Goal: Complete application form: Complete application form

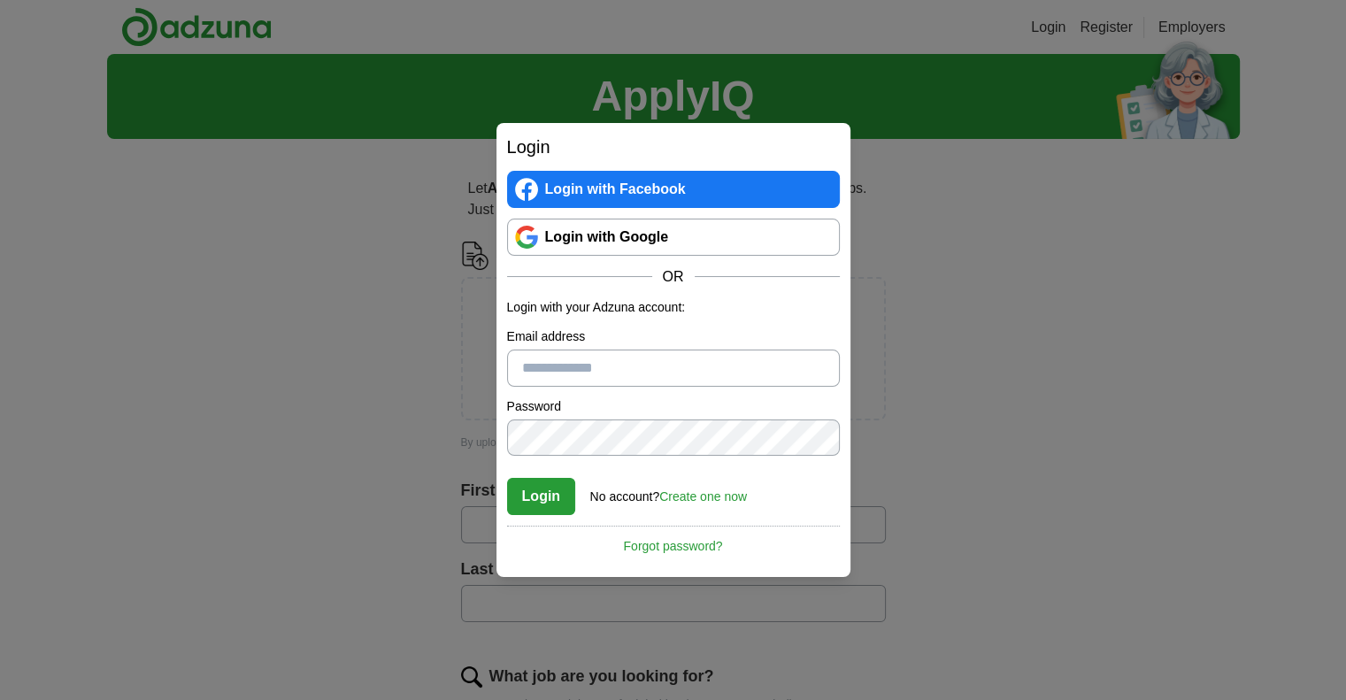
click at [643, 236] on link "Login with Google" at bounding box center [673, 237] width 333 height 37
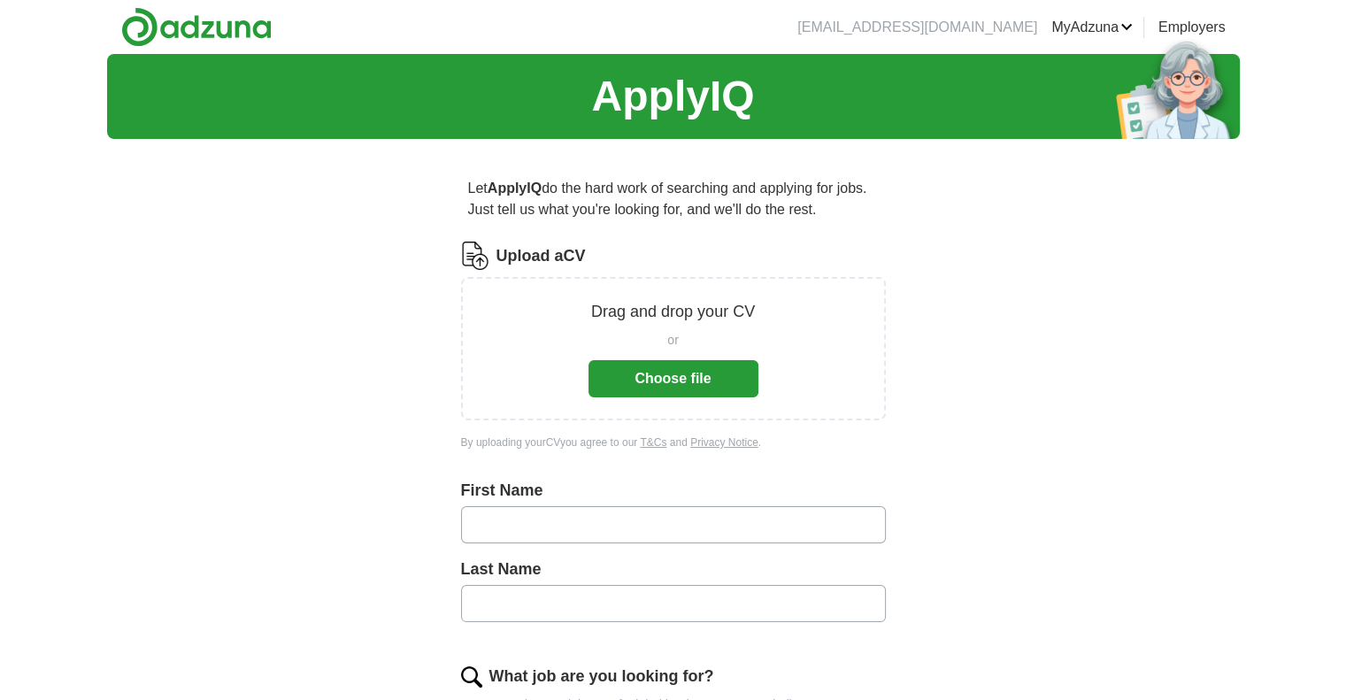
click at [675, 392] on button "Choose file" at bounding box center [674, 378] width 170 height 37
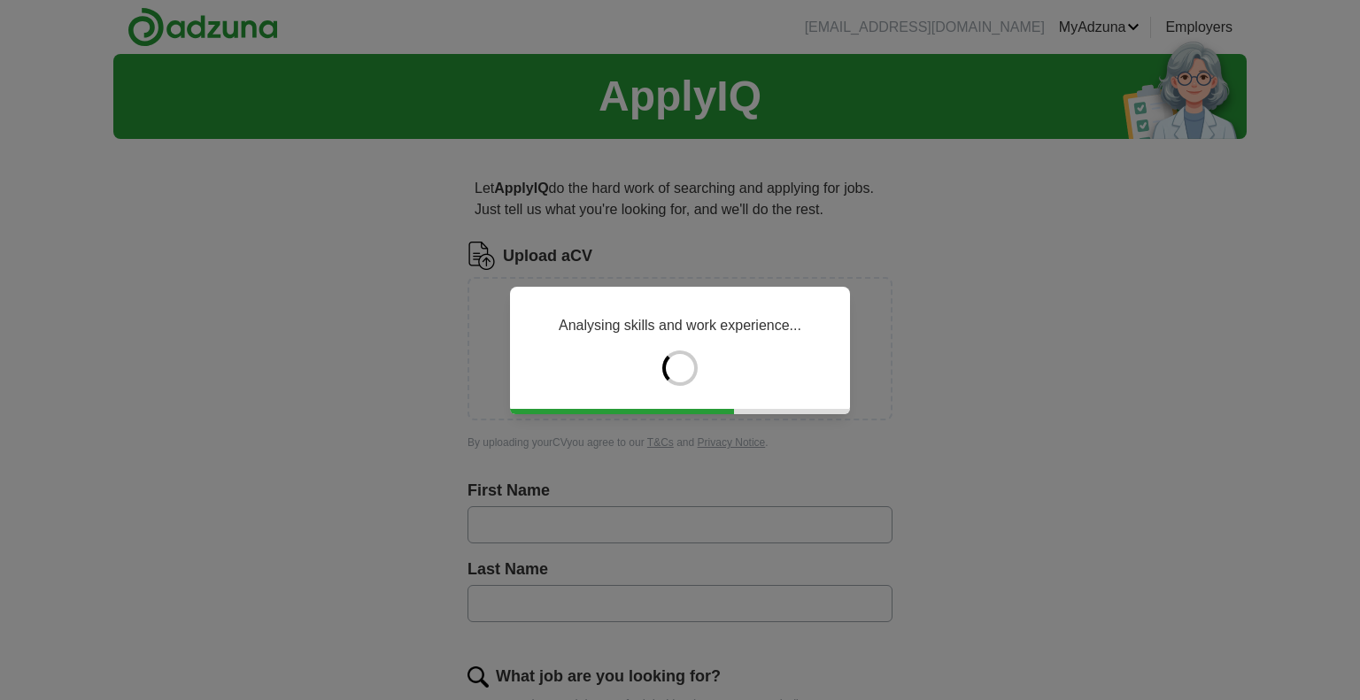
drag, startPoint x: 911, startPoint y: 541, endPoint x: 963, endPoint y: 459, distance: 96.8
click at [963, 459] on div "Analysing skills and work experience..." at bounding box center [680, 350] width 1360 height 700
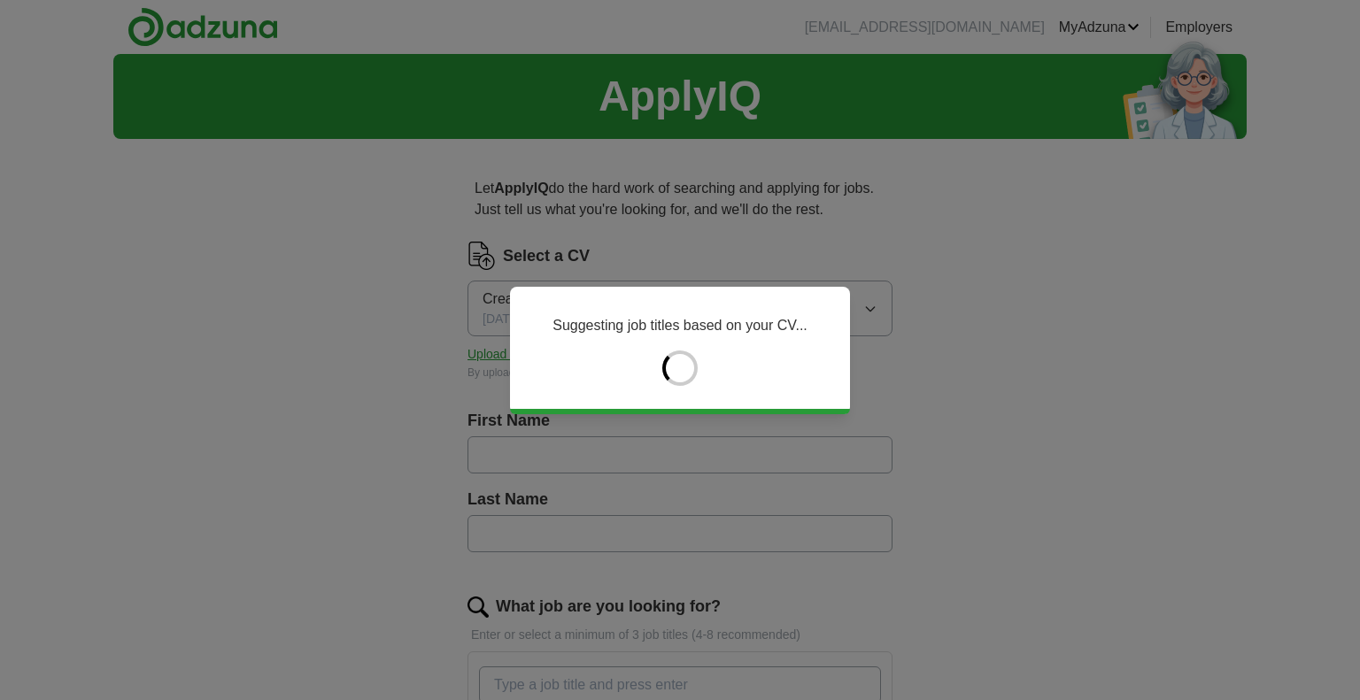
type input "******"
type input "*******"
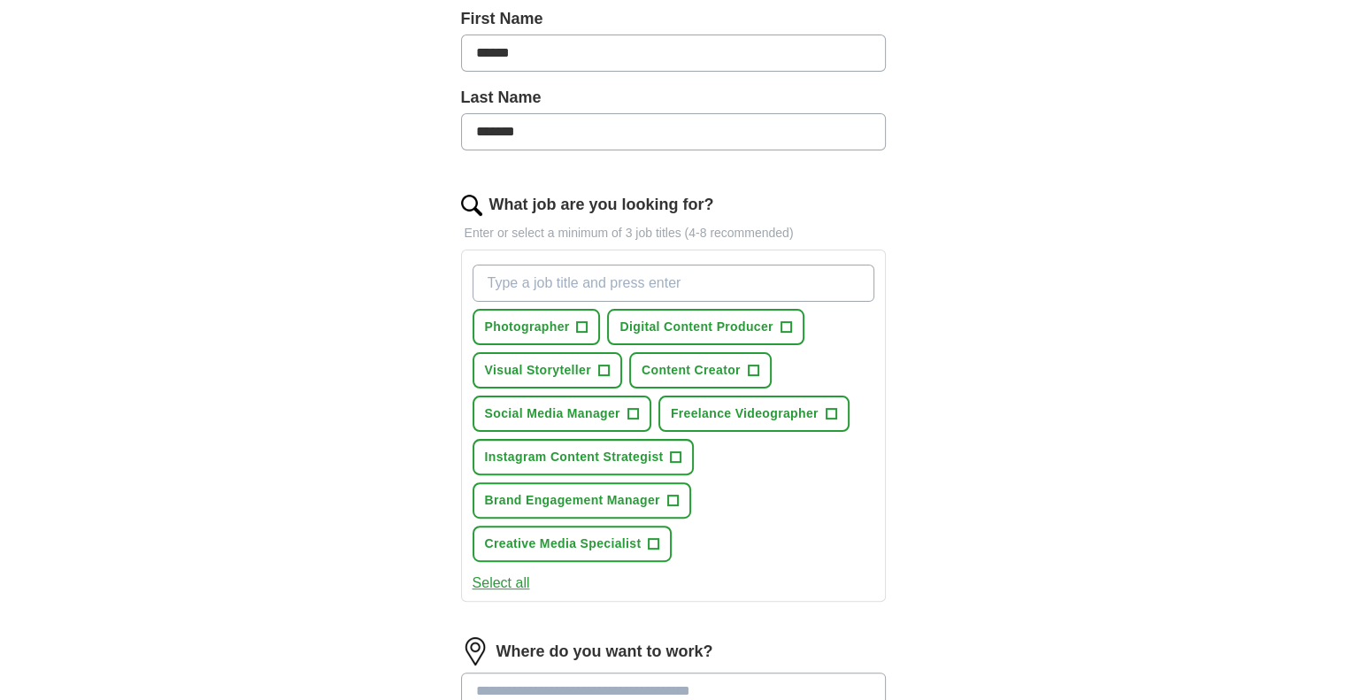
scroll to position [404, 0]
click at [578, 328] on span "+" at bounding box center [582, 326] width 11 height 14
click at [619, 403] on span "Social Media Manager" at bounding box center [552, 412] width 135 height 19
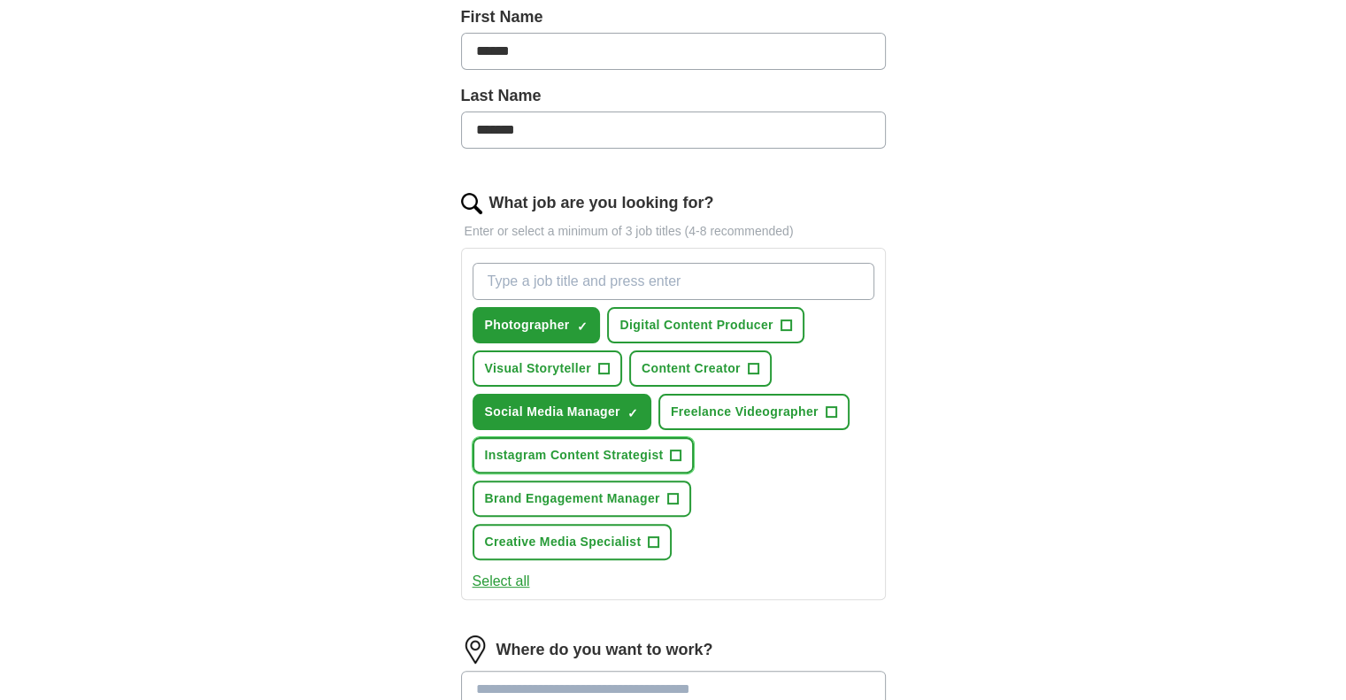
click at [648, 458] on span "Instagram Content Strategist" at bounding box center [574, 455] width 179 height 19
click at [655, 500] on span "Brand Engagement Manager" at bounding box center [572, 499] width 175 height 19
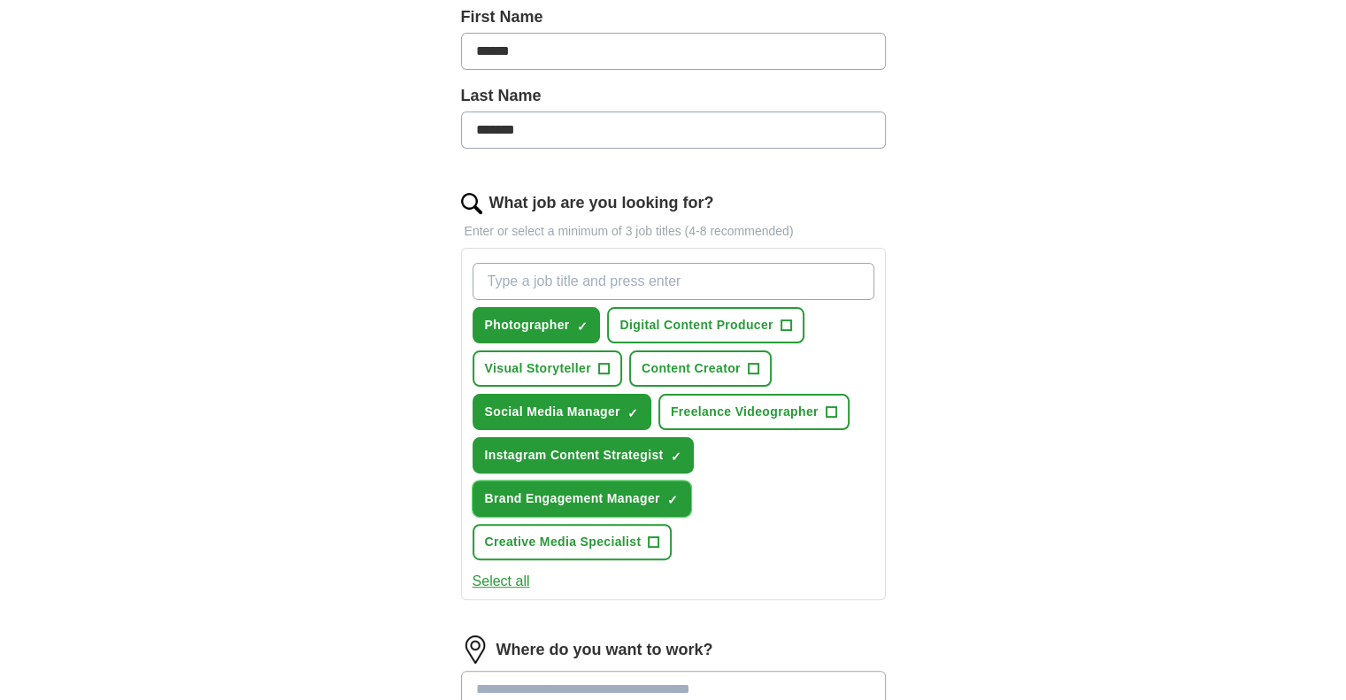
click at [655, 500] on span "Brand Engagement Manager" at bounding box center [572, 499] width 175 height 19
click at [641, 530] on button "Creative Media Specialist +" at bounding box center [573, 542] width 200 height 36
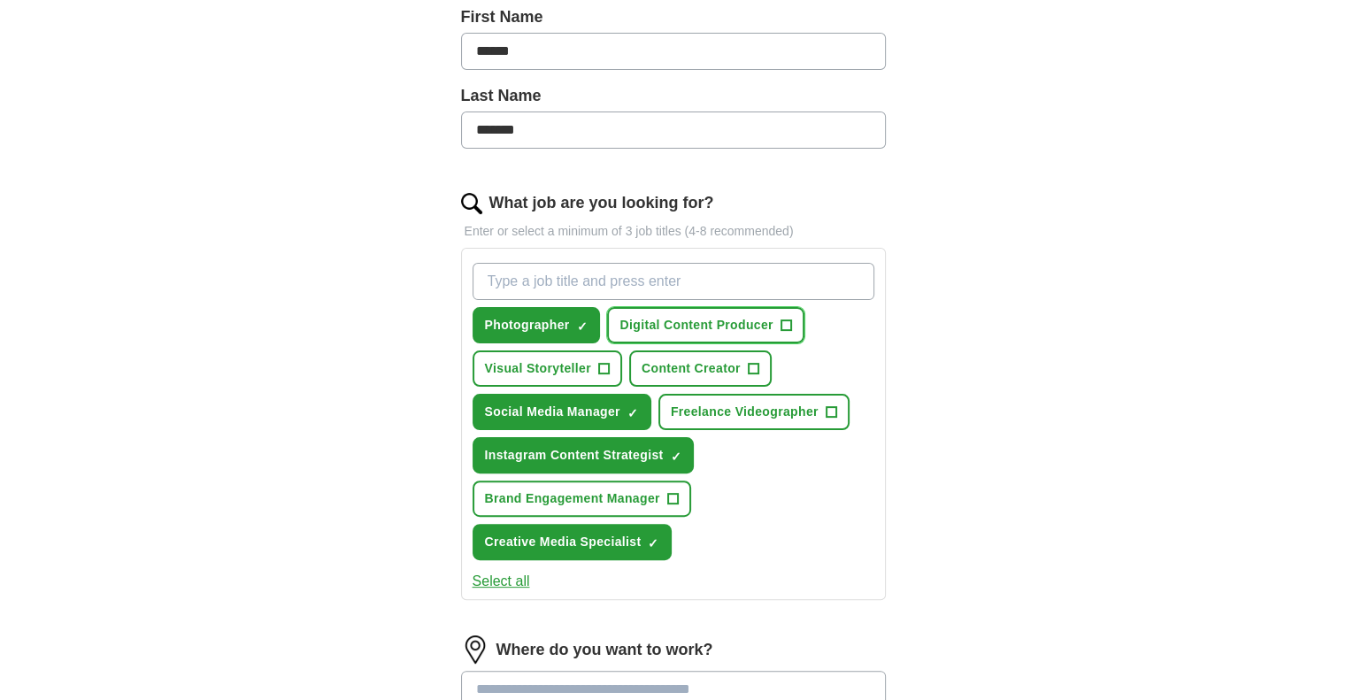
click at [743, 340] on button "Digital Content Producer +" at bounding box center [705, 325] width 197 height 36
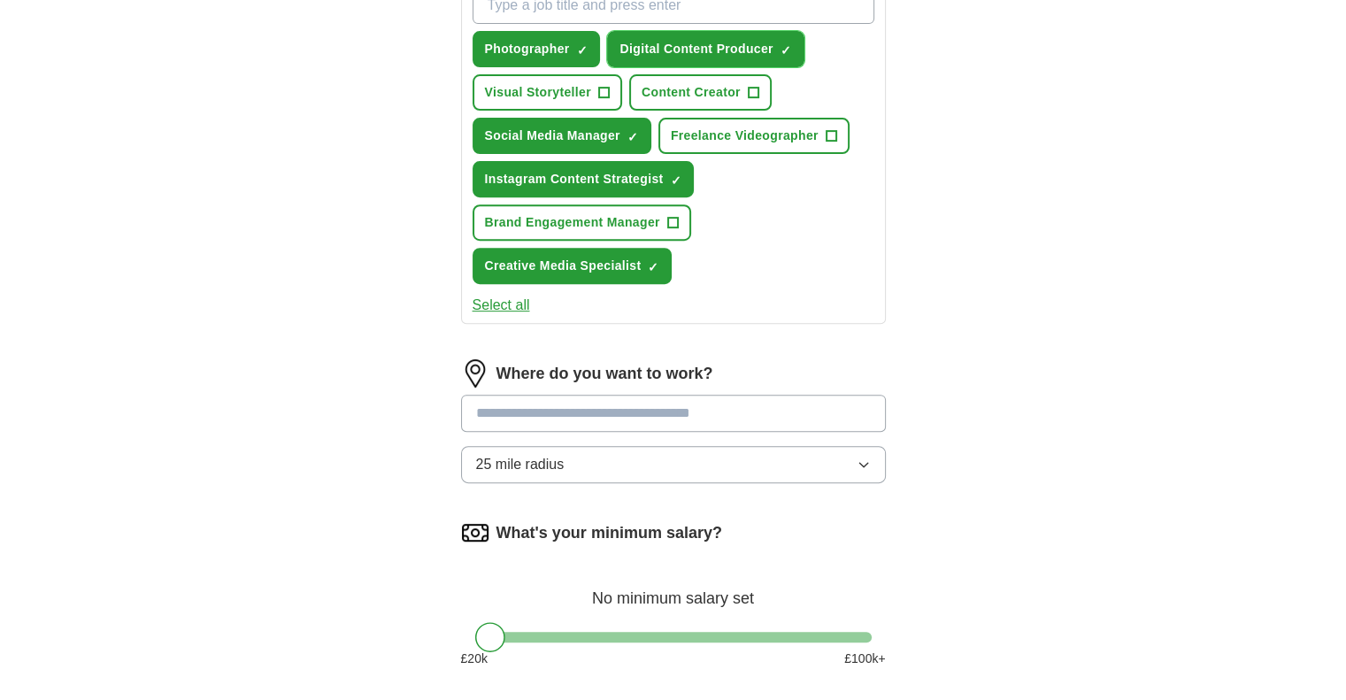
scroll to position [680, 0]
click at [708, 401] on input at bounding box center [673, 413] width 425 height 37
click at [666, 474] on button "25 mile radius" at bounding box center [673, 464] width 425 height 37
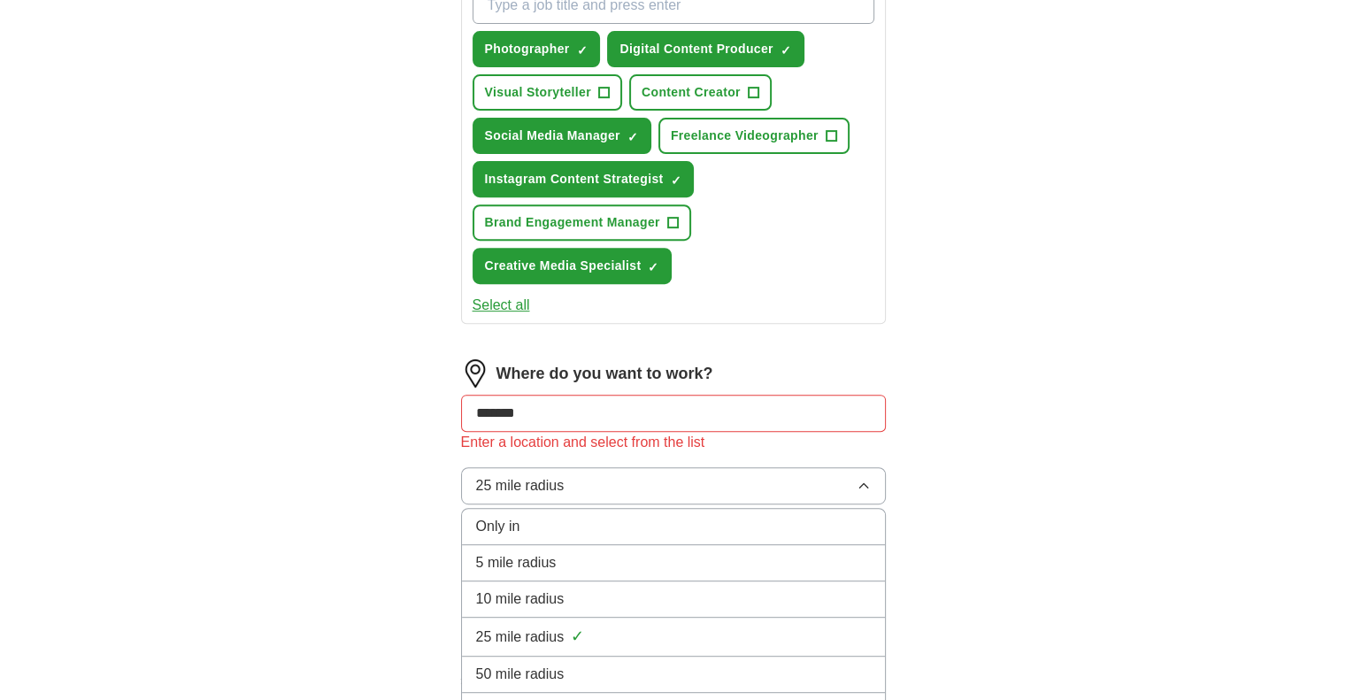
click at [570, 563] on div "5 mile radius" at bounding box center [673, 562] width 395 height 21
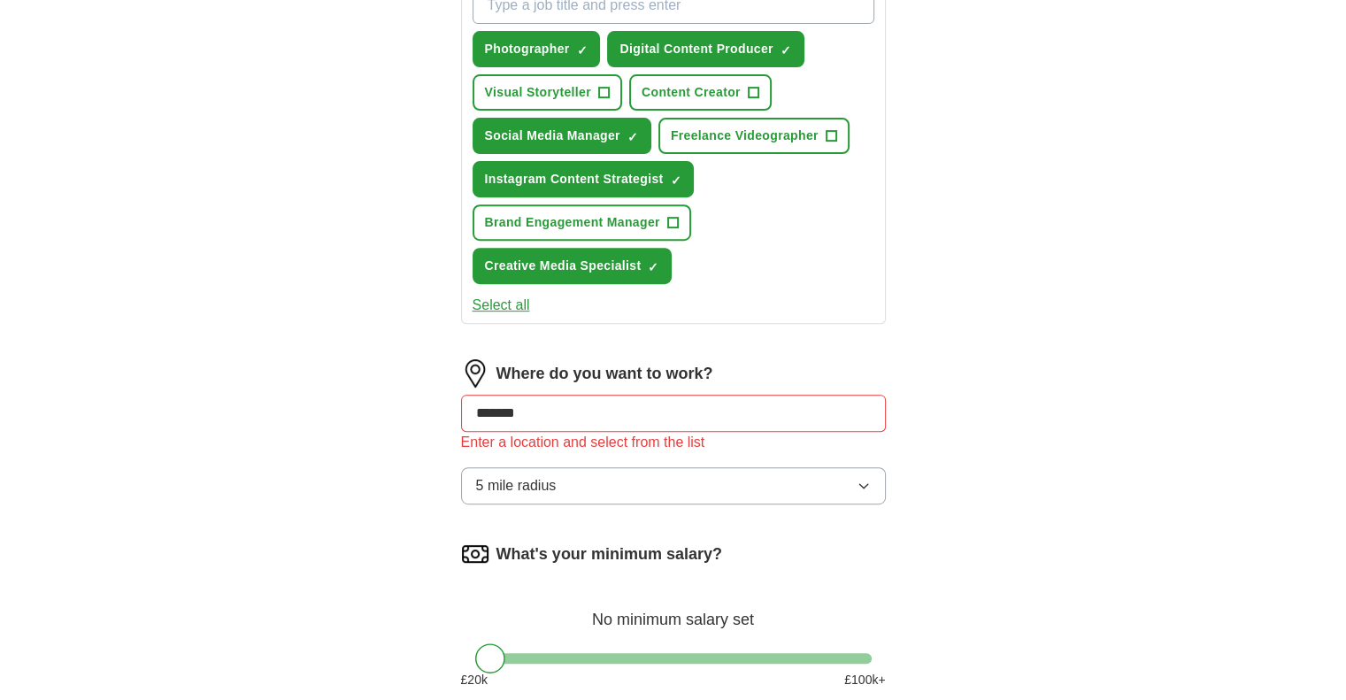
click at [644, 416] on input "*******" at bounding box center [673, 413] width 425 height 37
type input "**********"
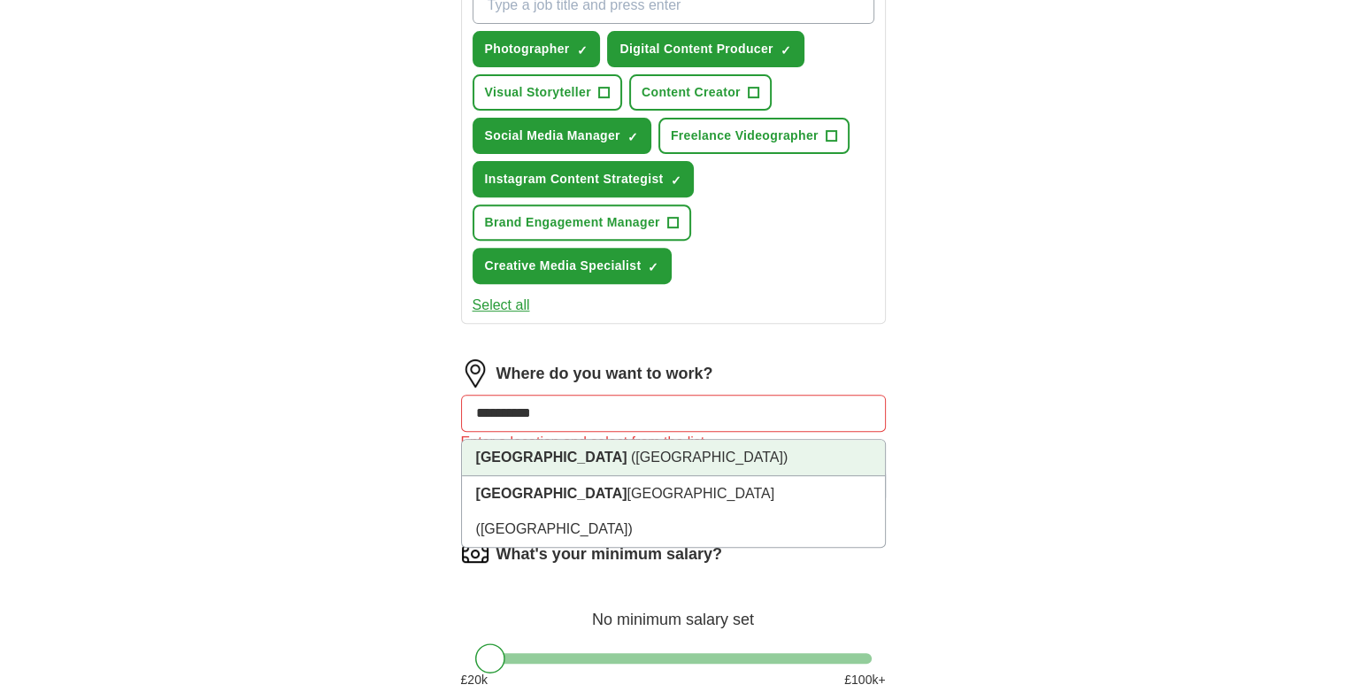
click at [631, 456] on span "(West Midlands)" at bounding box center [709, 457] width 157 height 15
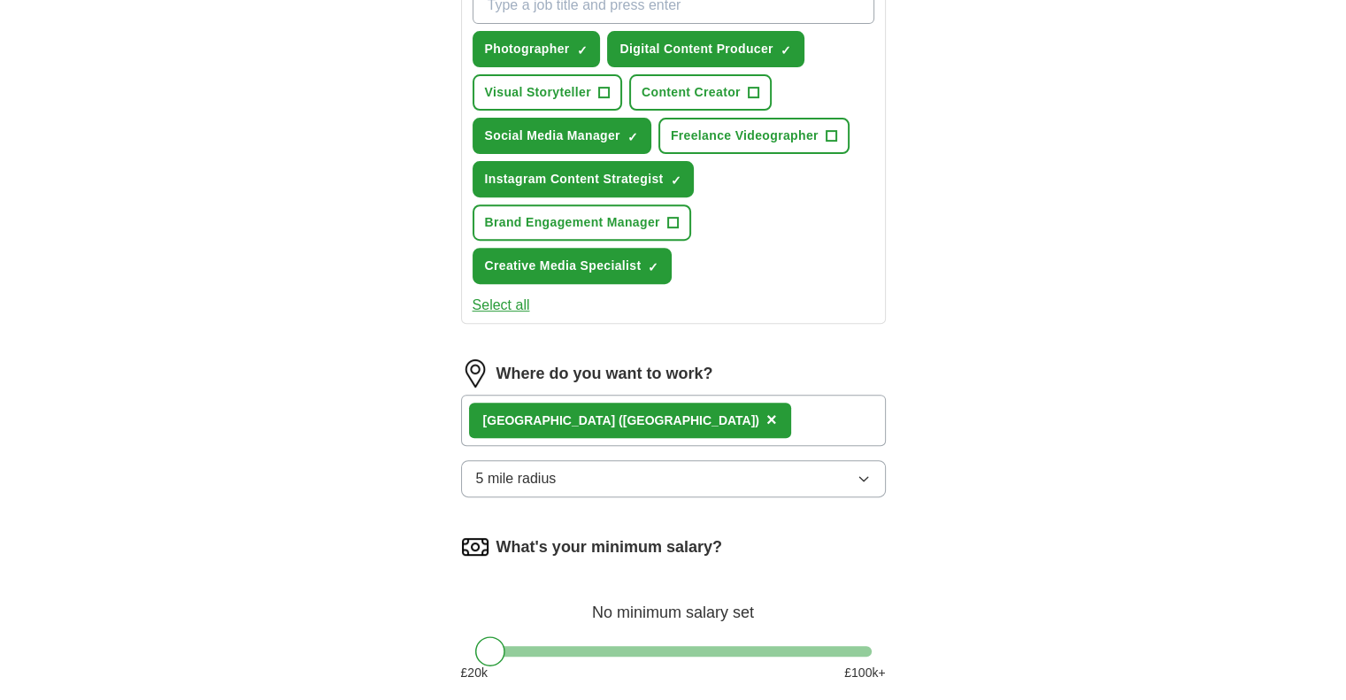
click at [809, 406] on div "Birmingham (West Midlands) ×" at bounding box center [673, 420] width 425 height 51
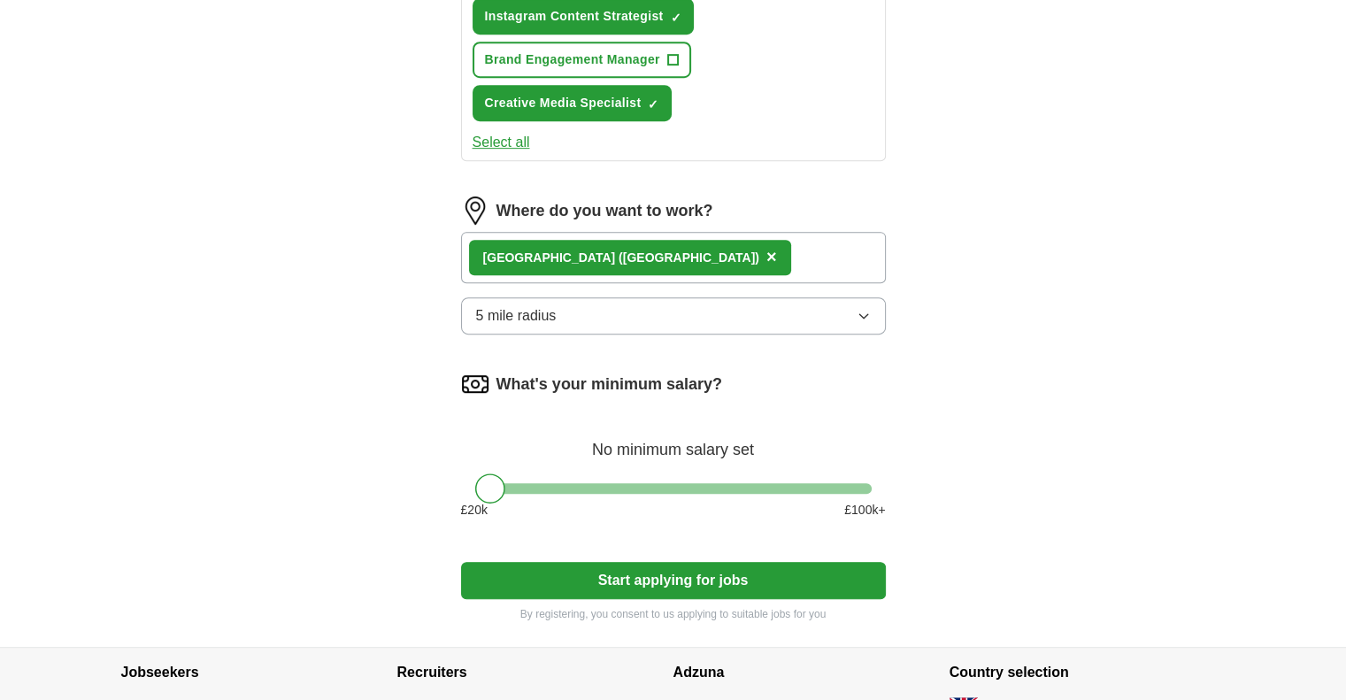
scroll to position [850, 0]
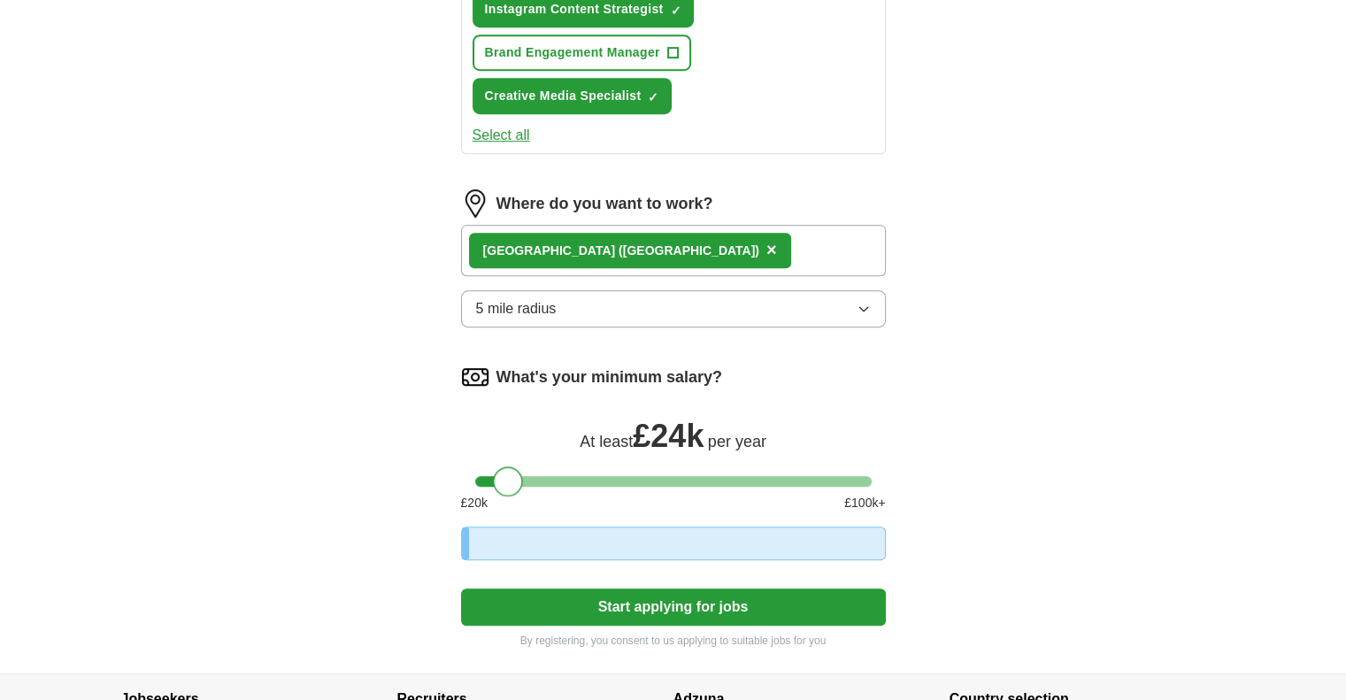
click at [507, 476] on div at bounding box center [673, 481] width 397 height 11
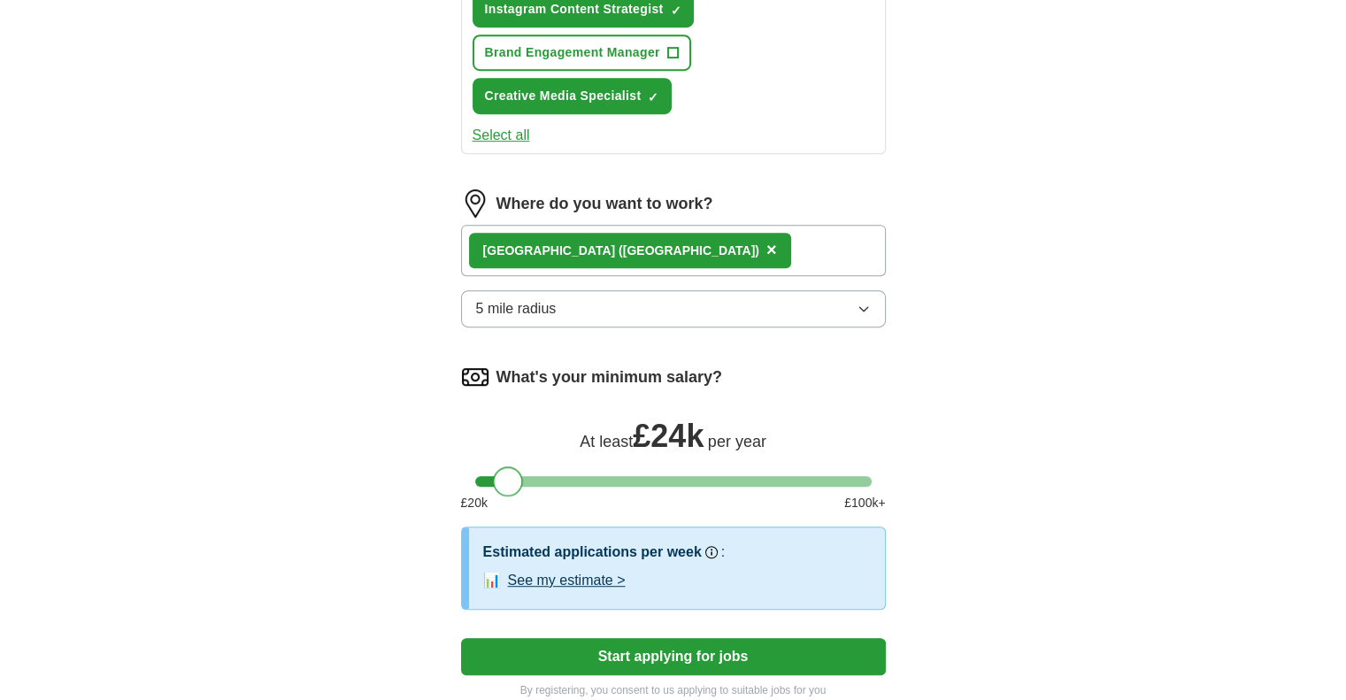
click at [689, 424] on span "£ 24k" at bounding box center [668, 436] width 71 height 36
click at [500, 475] on div at bounding box center [508, 482] width 30 height 30
click at [598, 577] on button "See my estimate >" at bounding box center [567, 580] width 118 height 21
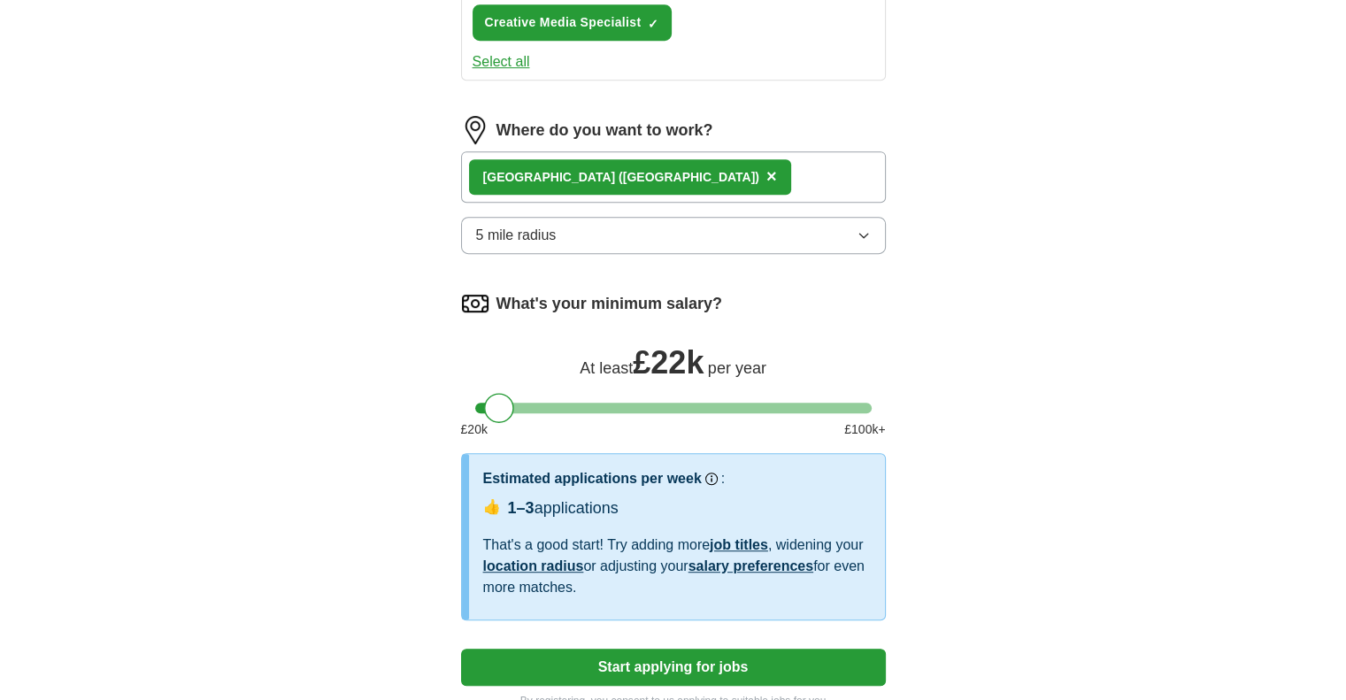
scroll to position [945, 0]
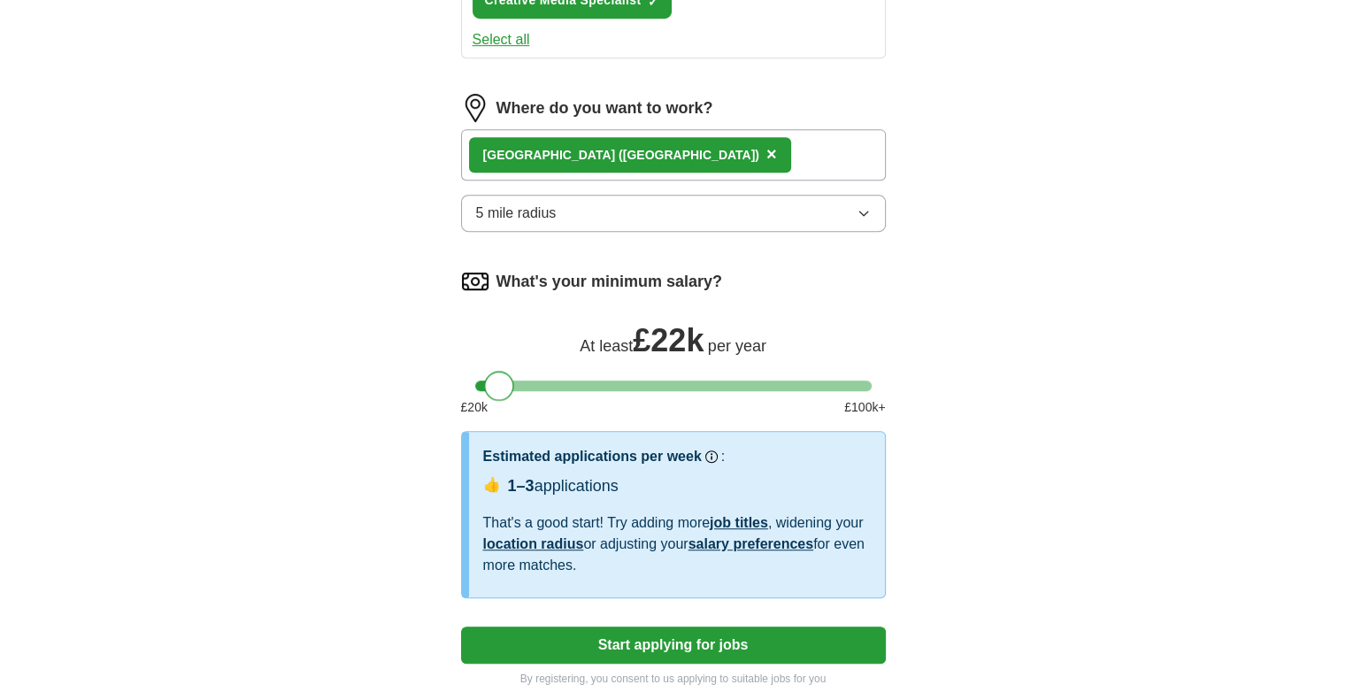
click at [497, 378] on div at bounding box center [499, 386] width 30 height 30
click at [705, 644] on button "Start applying for jobs" at bounding box center [673, 645] width 425 height 37
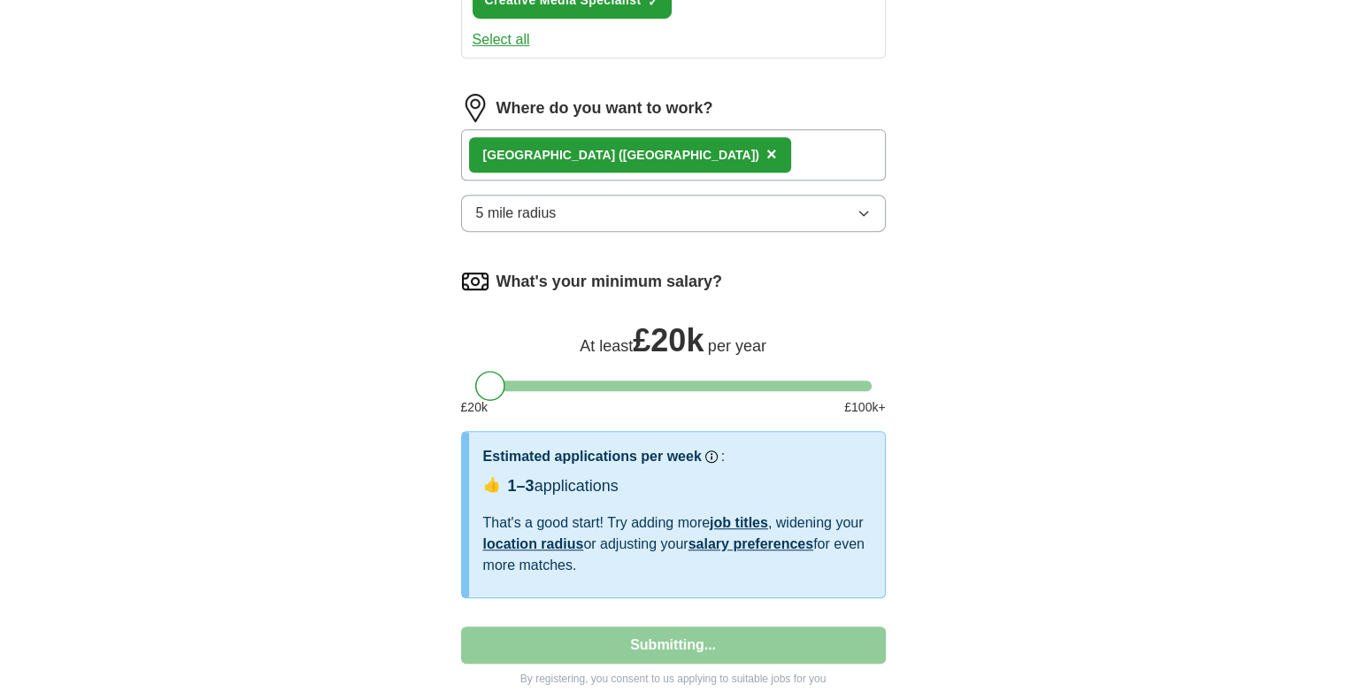
select select "**"
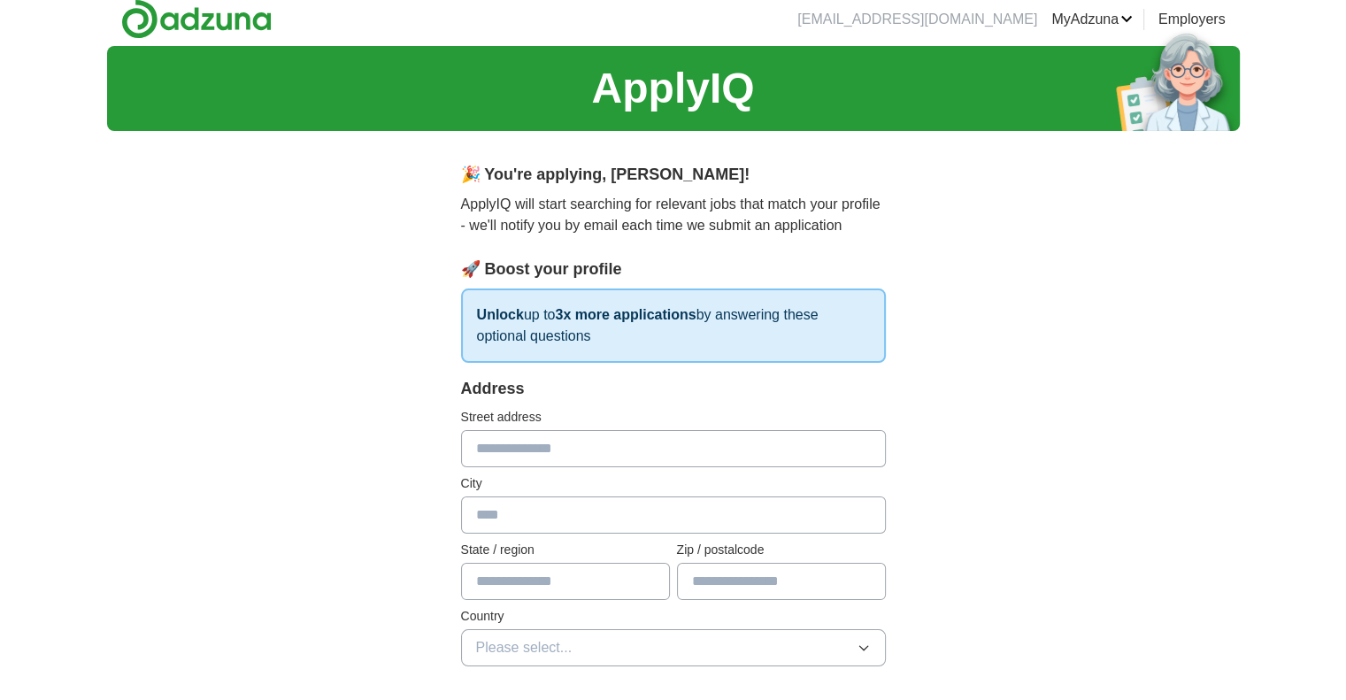
scroll to position [0, 0]
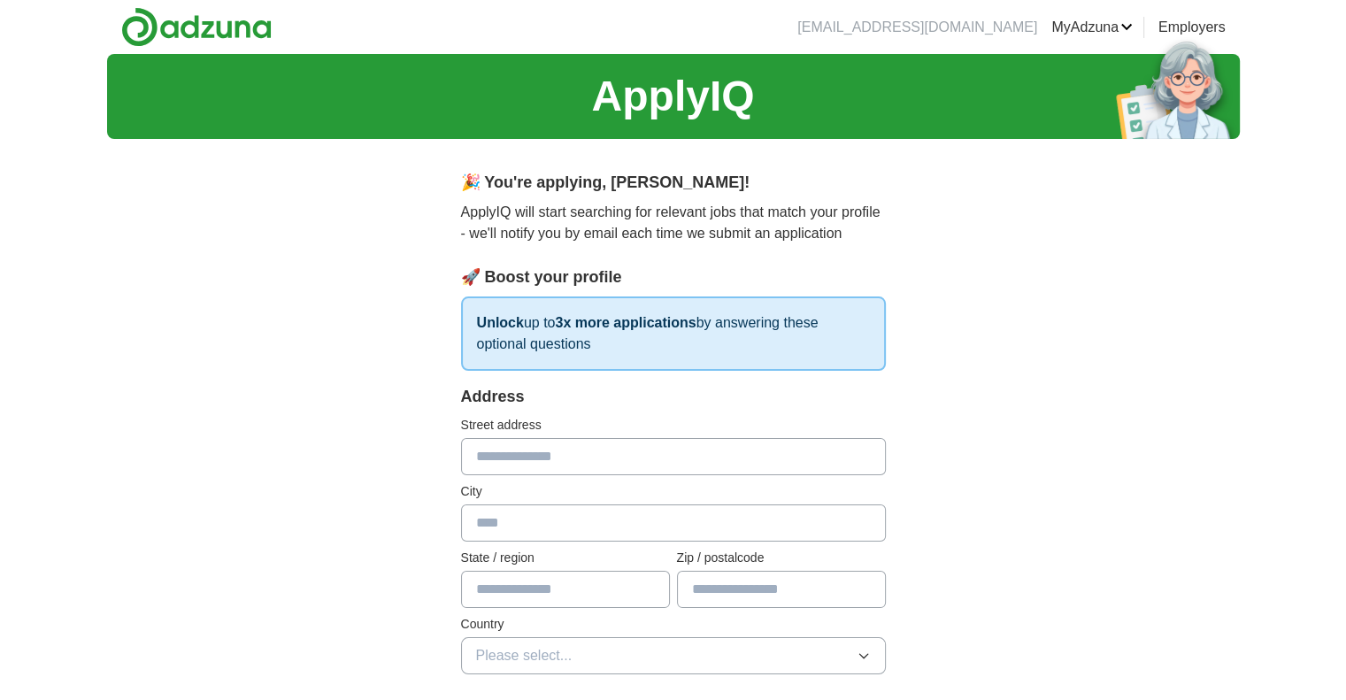
click at [621, 454] on input "text" at bounding box center [673, 456] width 425 height 37
type input "**********"
type input "*****"
type input "*******"
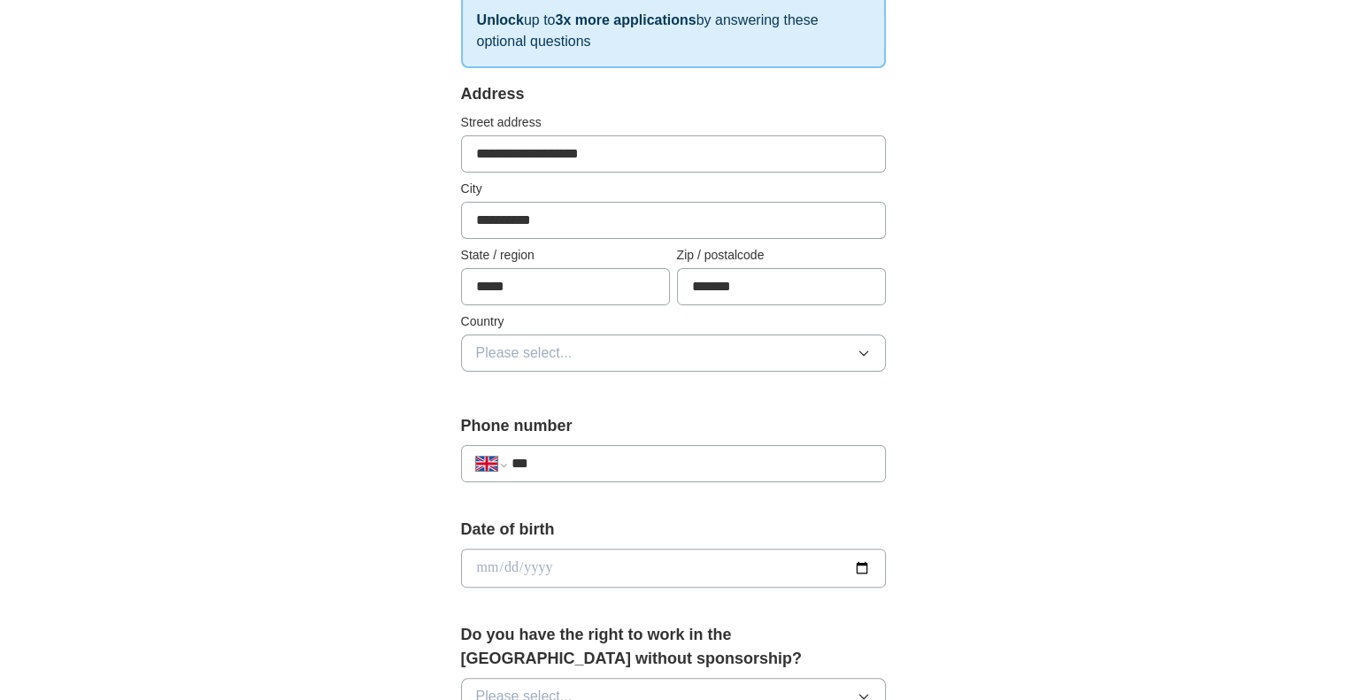
scroll to position [318, 0]
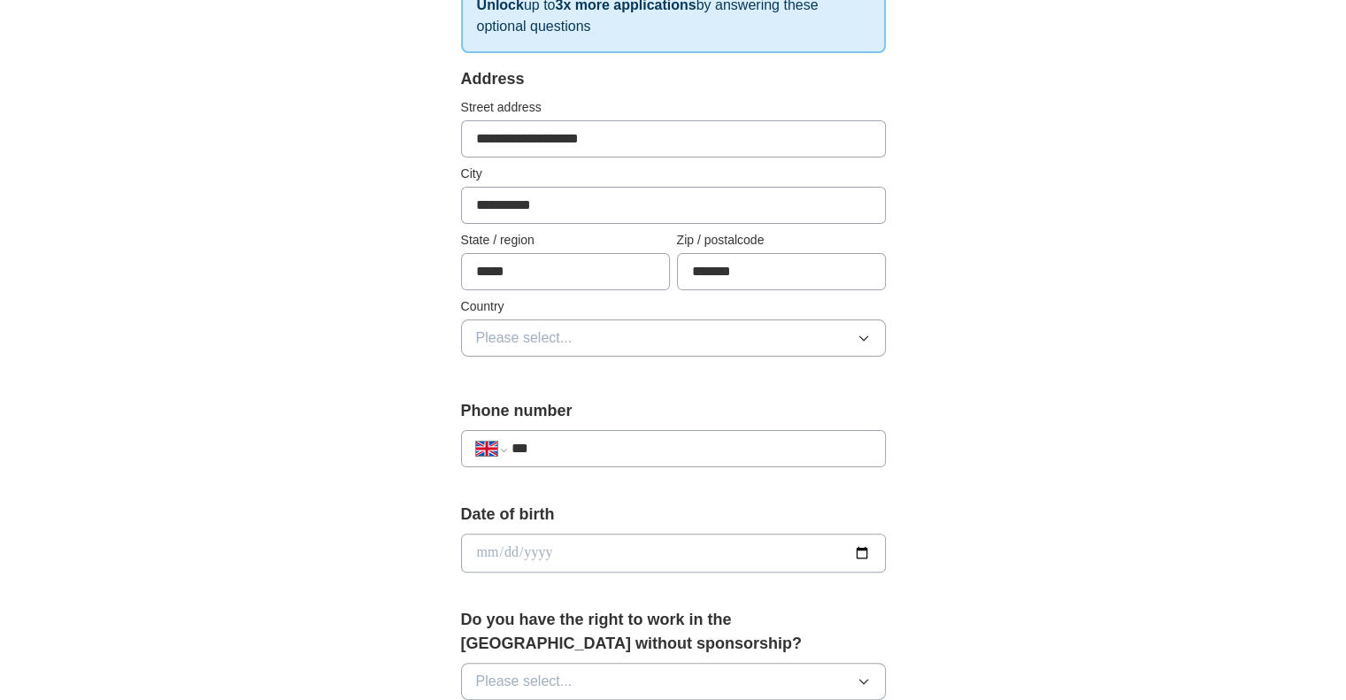
click at [527, 261] on input "*****" at bounding box center [565, 271] width 209 height 37
type input "**********"
click at [598, 324] on button "Please select..." at bounding box center [673, 338] width 425 height 37
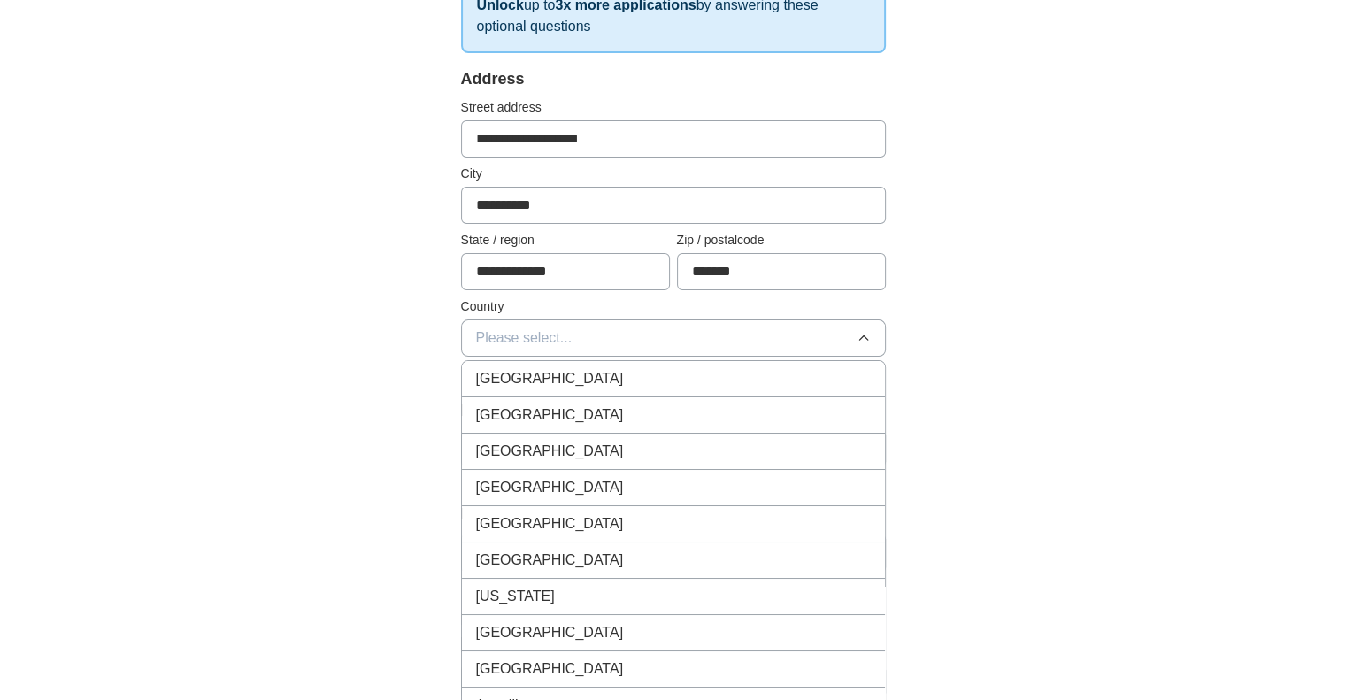
click at [598, 324] on button "Please select..." at bounding box center [673, 338] width 425 height 37
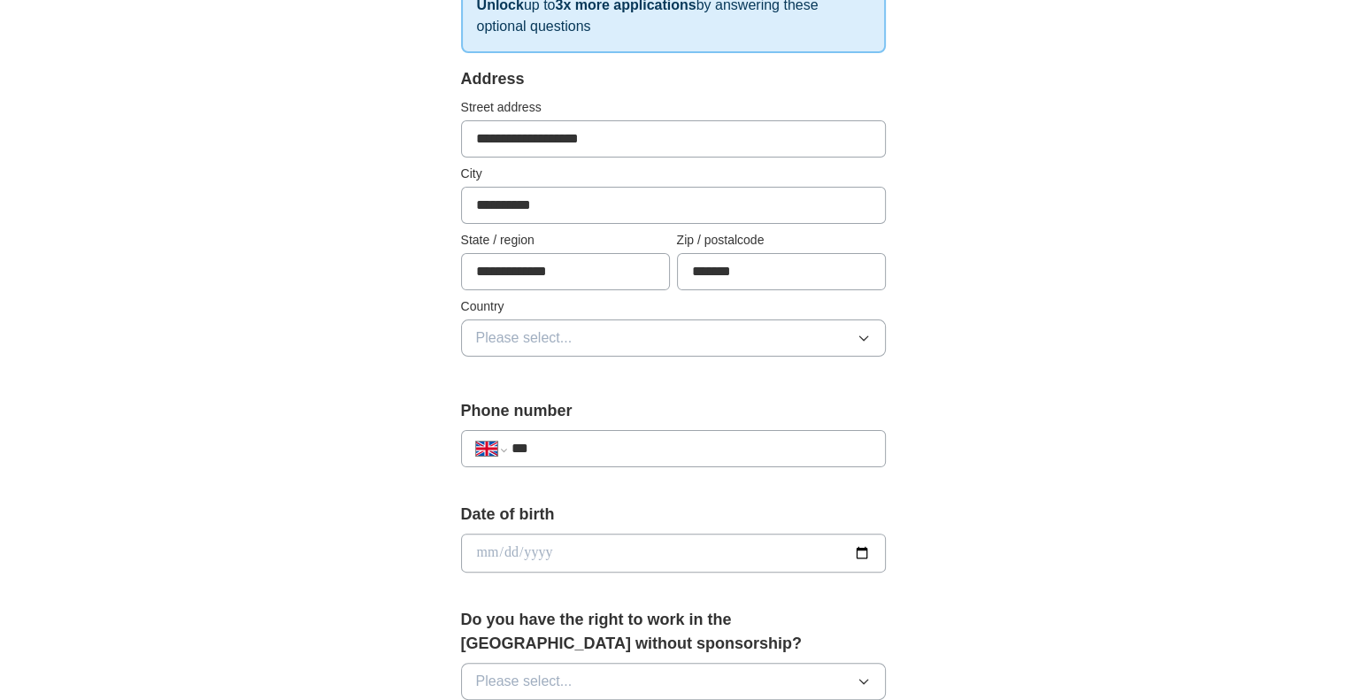
click at [598, 325] on button "Please select..." at bounding box center [673, 338] width 425 height 37
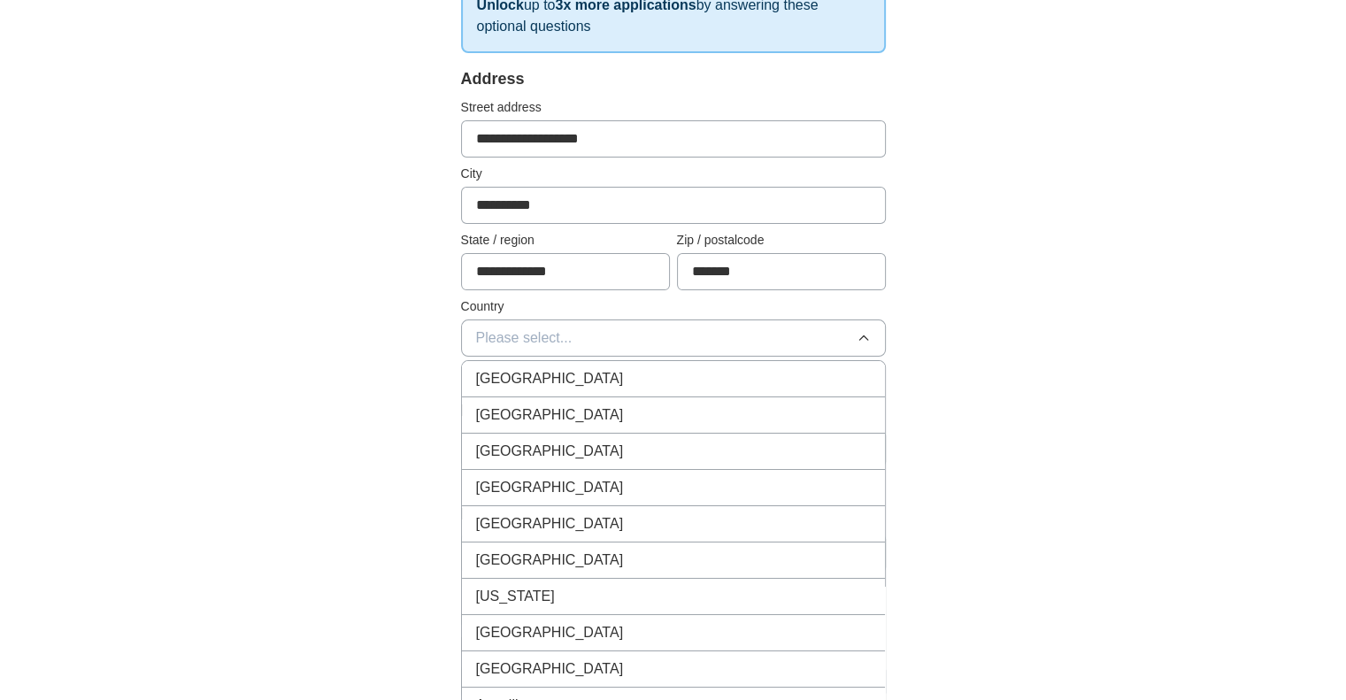
click at [581, 368] on div "[GEOGRAPHIC_DATA]" at bounding box center [673, 378] width 395 height 21
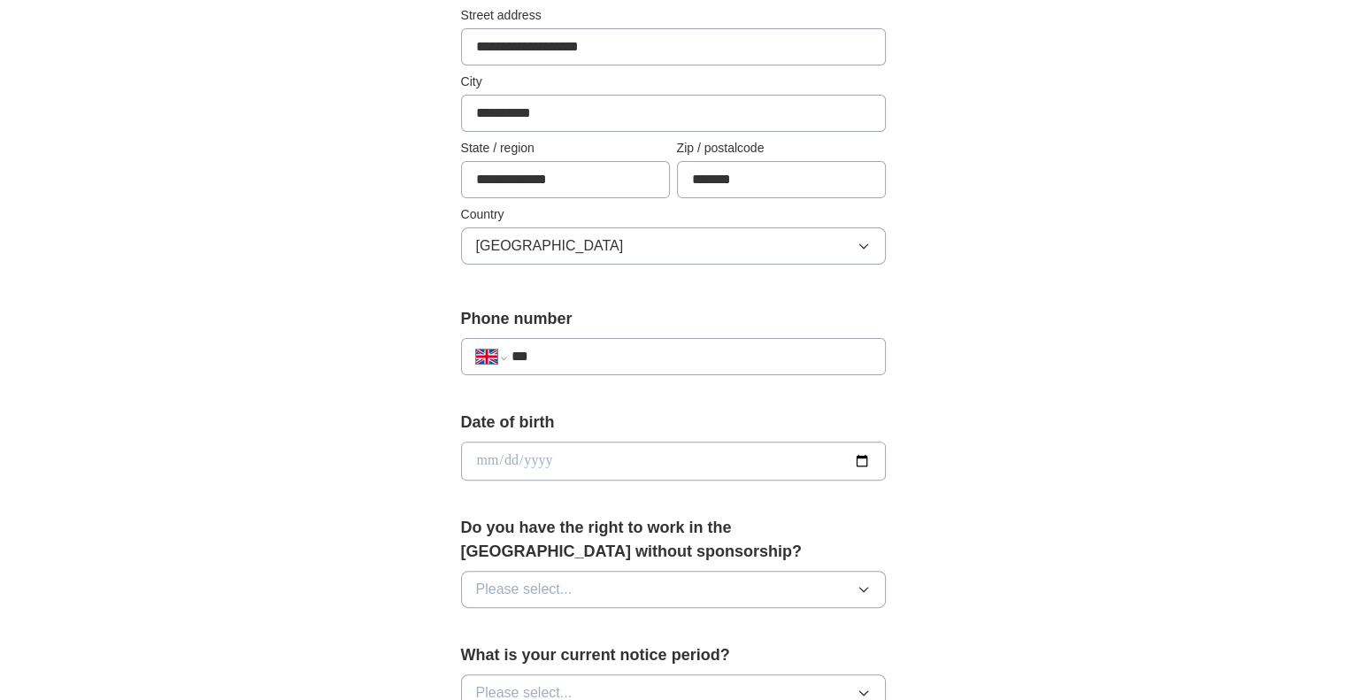
scroll to position [411, 0]
click at [593, 352] on input "***" at bounding box center [690, 355] width 359 height 21
type input "**********"
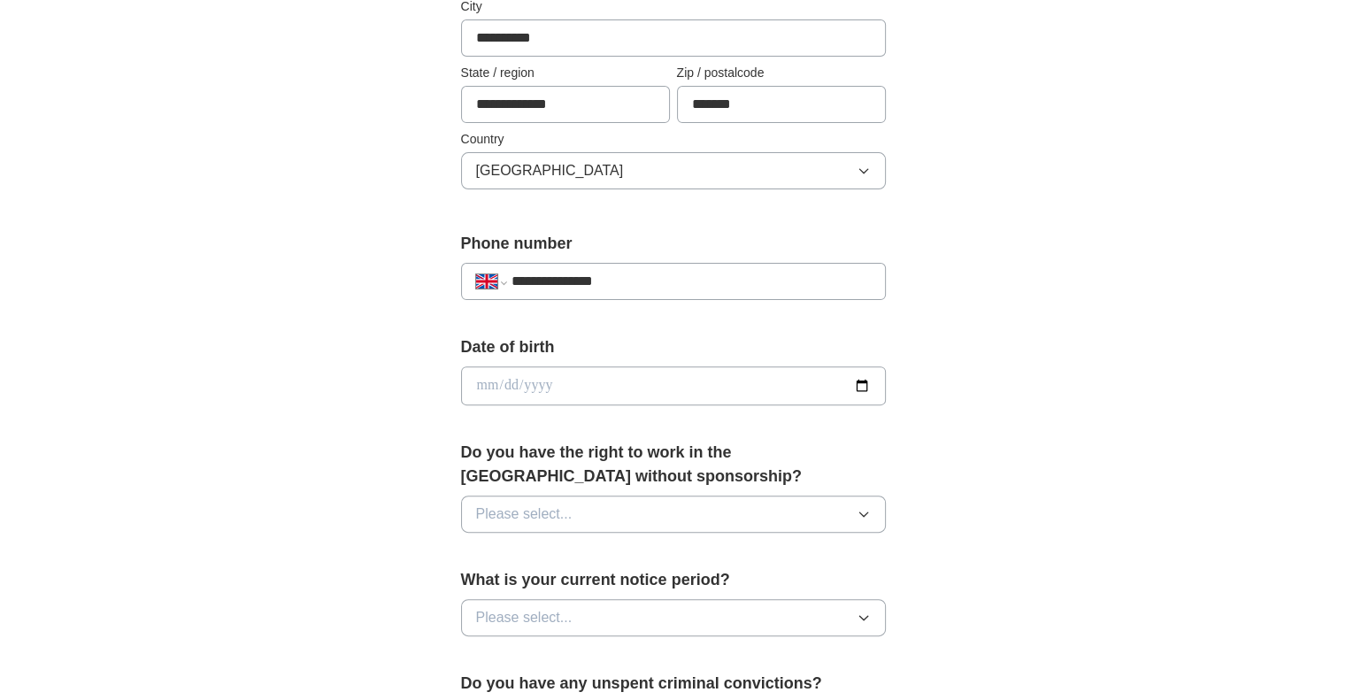
scroll to position [513, 0]
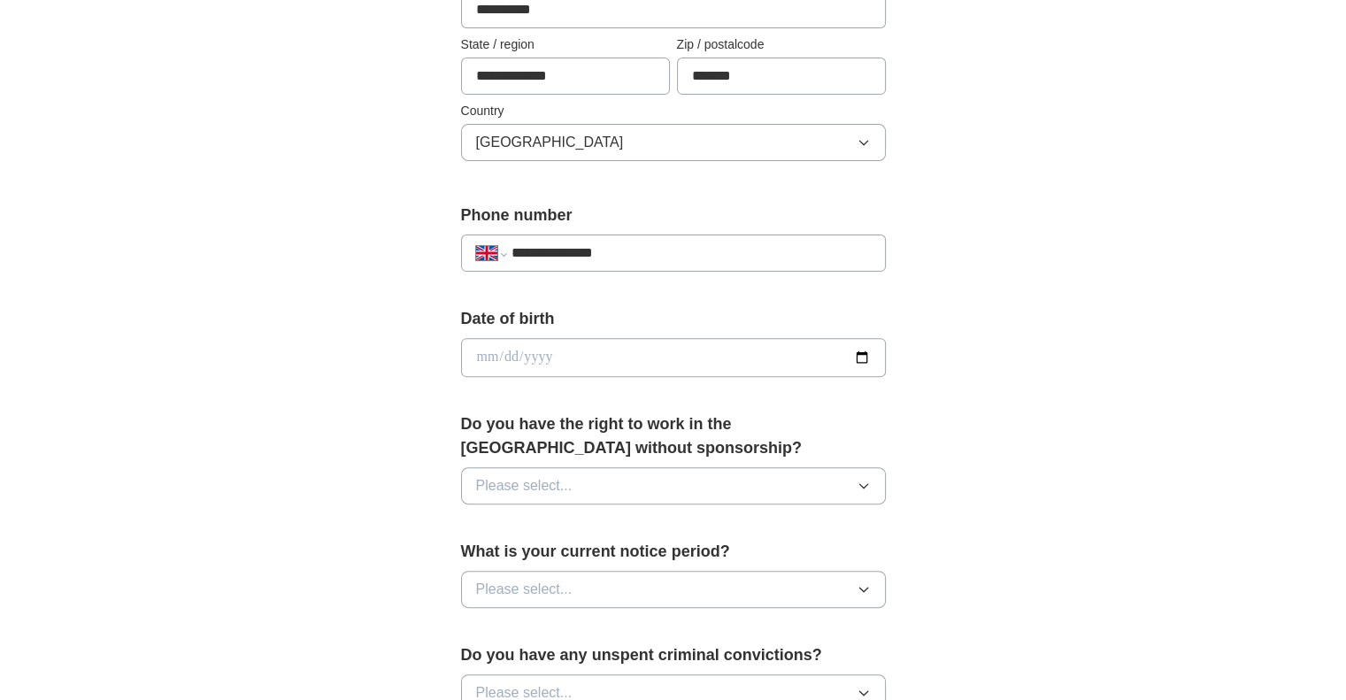
click at [615, 357] on input "date" at bounding box center [673, 357] width 425 height 39
type input "**********"
click at [577, 485] on button "Please select..." at bounding box center [673, 485] width 425 height 37
click at [574, 529] on div "Yes" at bounding box center [673, 526] width 395 height 21
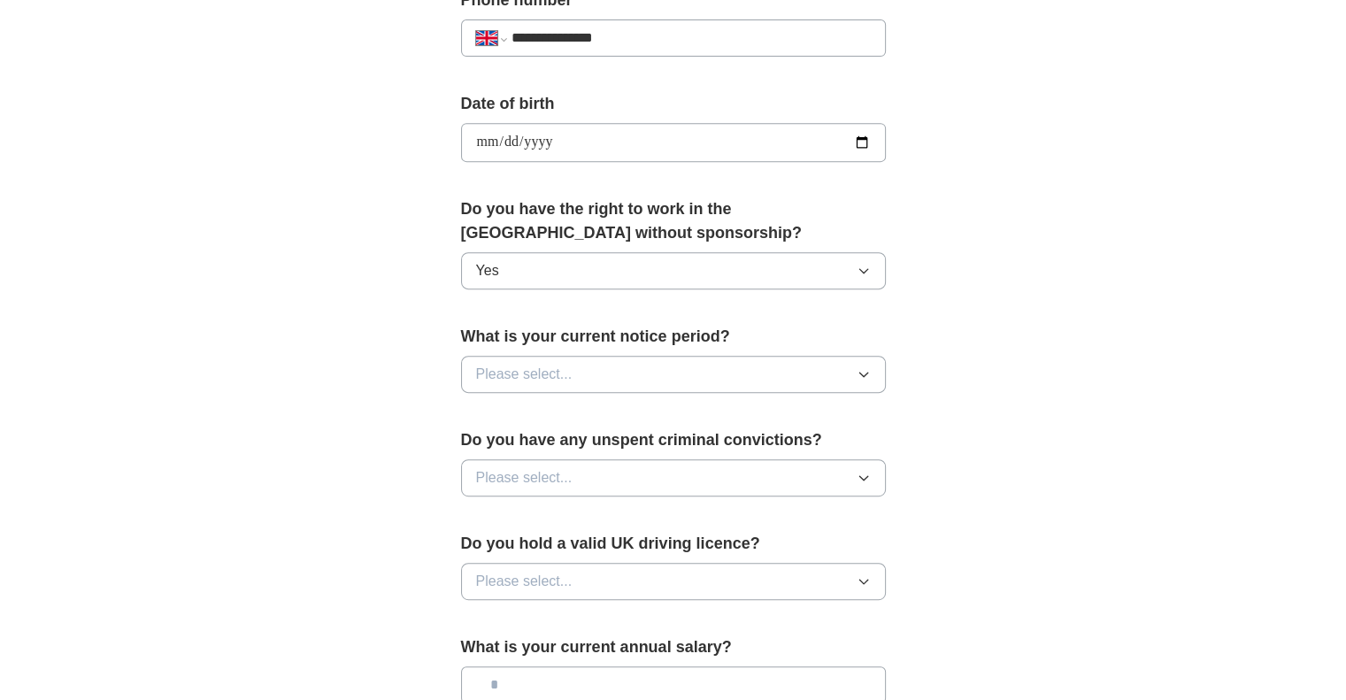
scroll to position [729, 0]
click at [627, 372] on button "Please select..." at bounding box center [673, 373] width 425 height 37
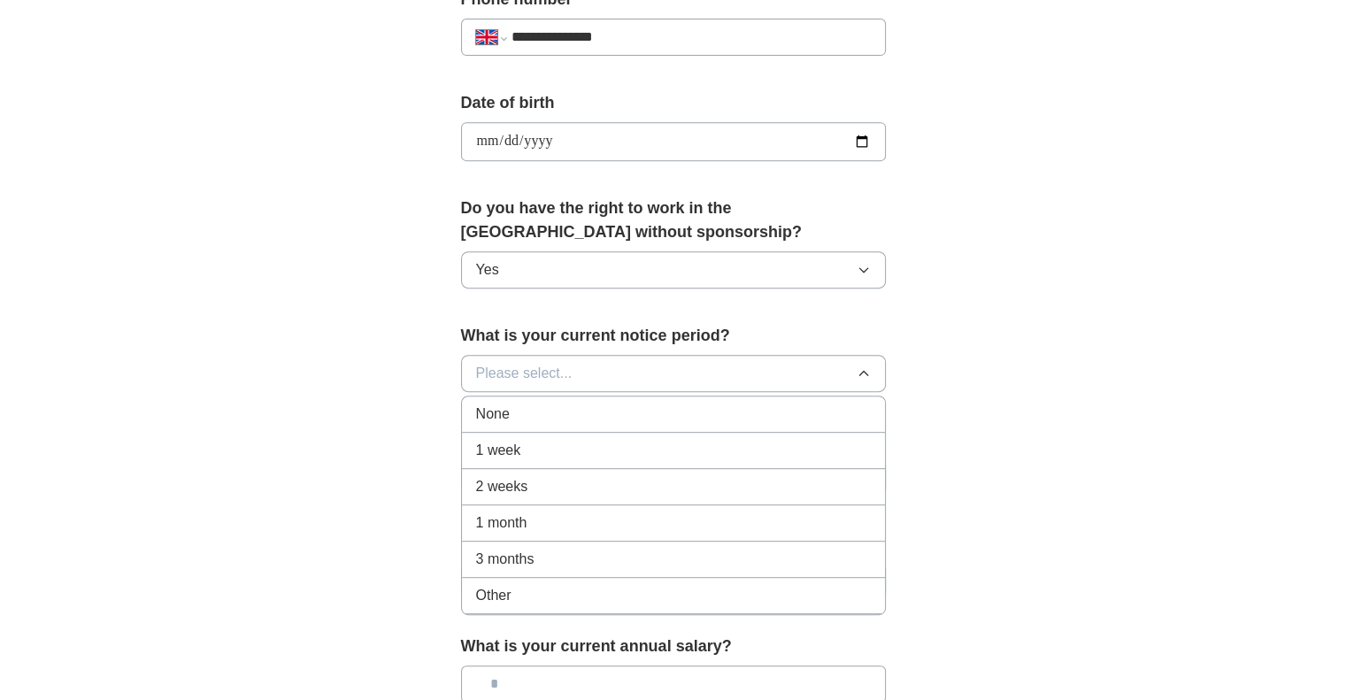
click at [571, 413] on div "None" at bounding box center [673, 414] width 395 height 21
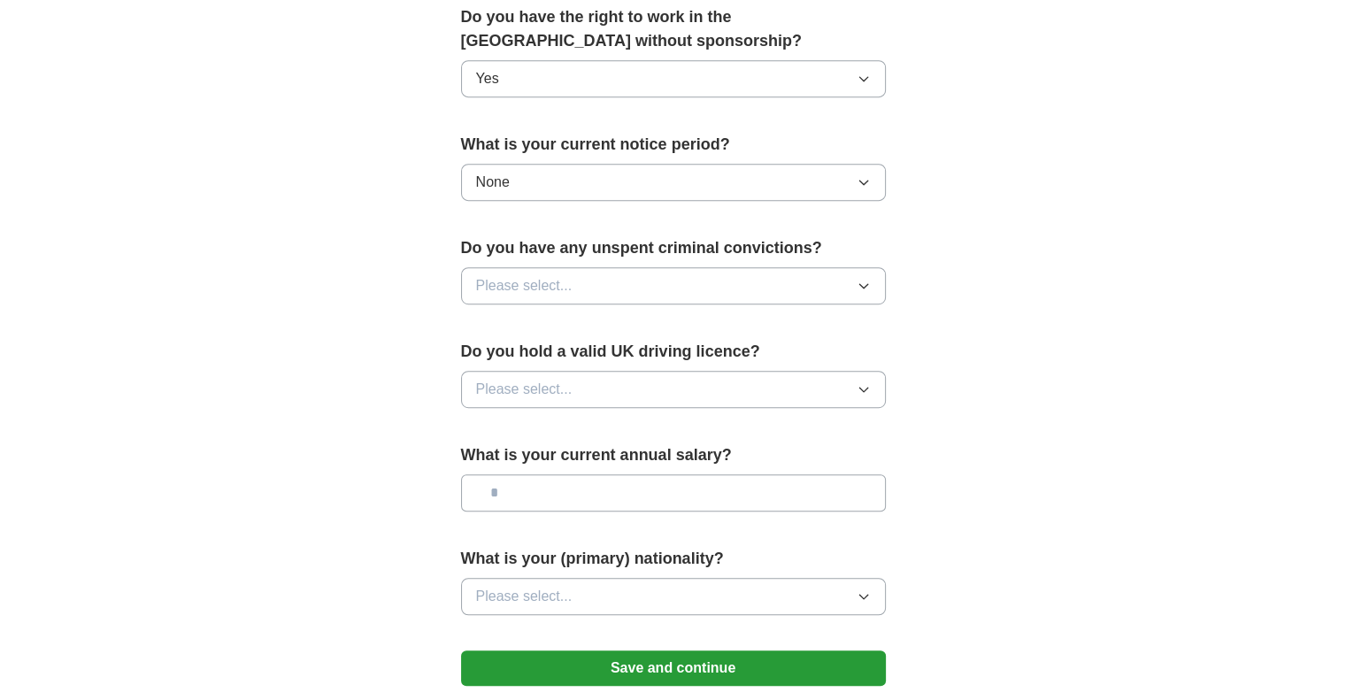
scroll to position [921, 0]
click at [636, 297] on button "Please select..." at bounding box center [673, 285] width 425 height 37
click at [593, 345] on li "No" at bounding box center [673, 363] width 423 height 36
click at [579, 392] on button "Please select..." at bounding box center [673, 389] width 425 height 37
click at [563, 413] on li "Yes" at bounding box center [673, 431] width 423 height 36
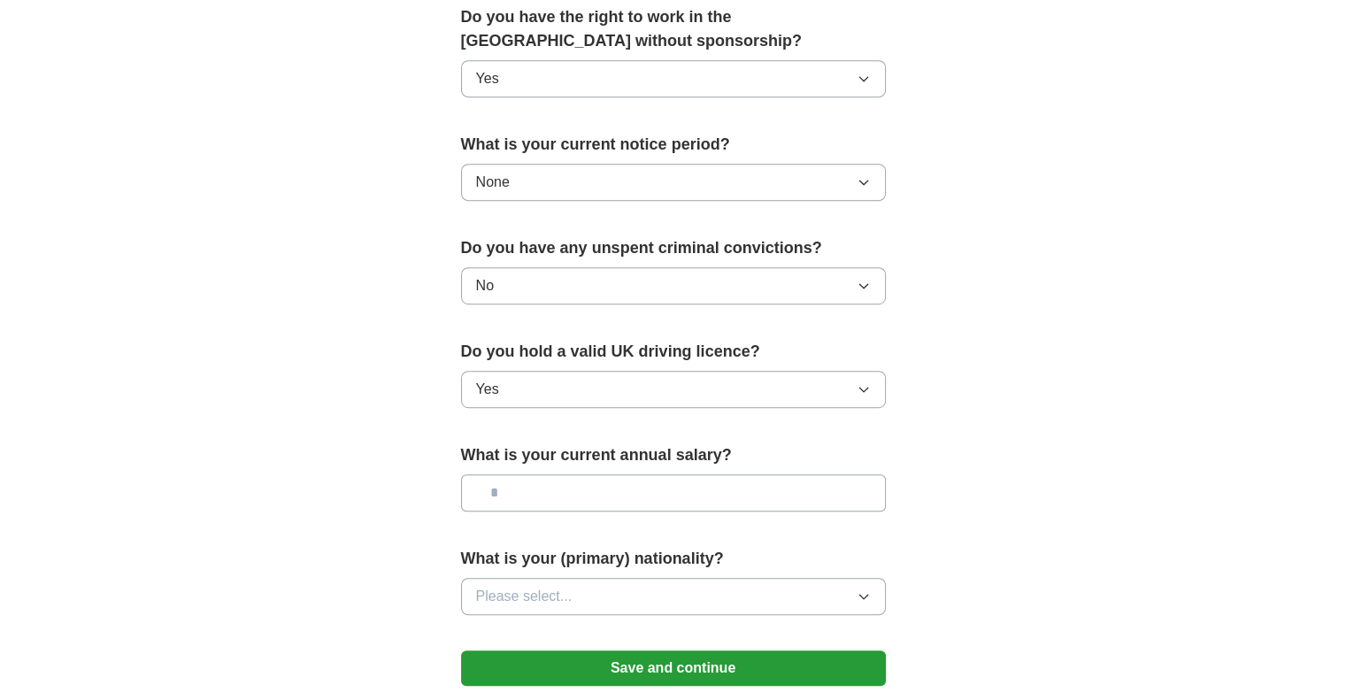
click at [568, 481] on input "text" at bounding box center [673, 493] width 425 height 37
type input "**"
click at [606, 598] on button "Please select..." at bounding box center [673, 596] width 425 height 37
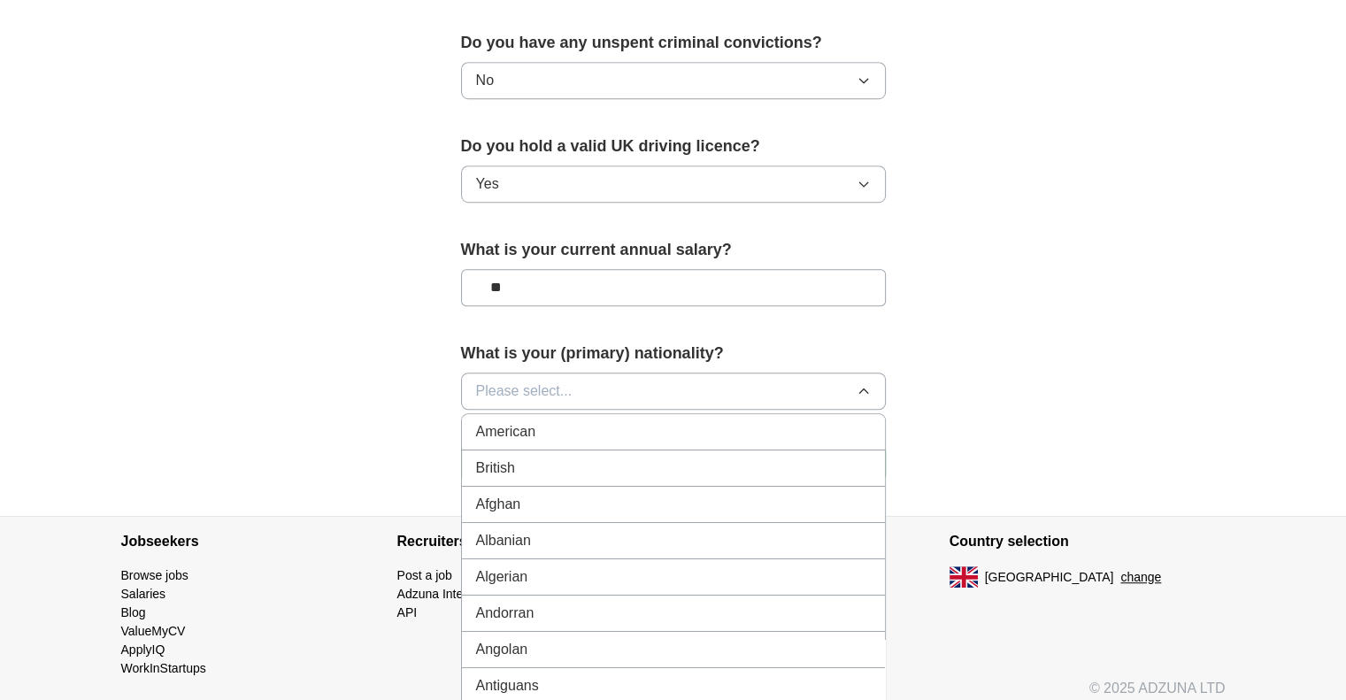
scroll to position [1130, 0]
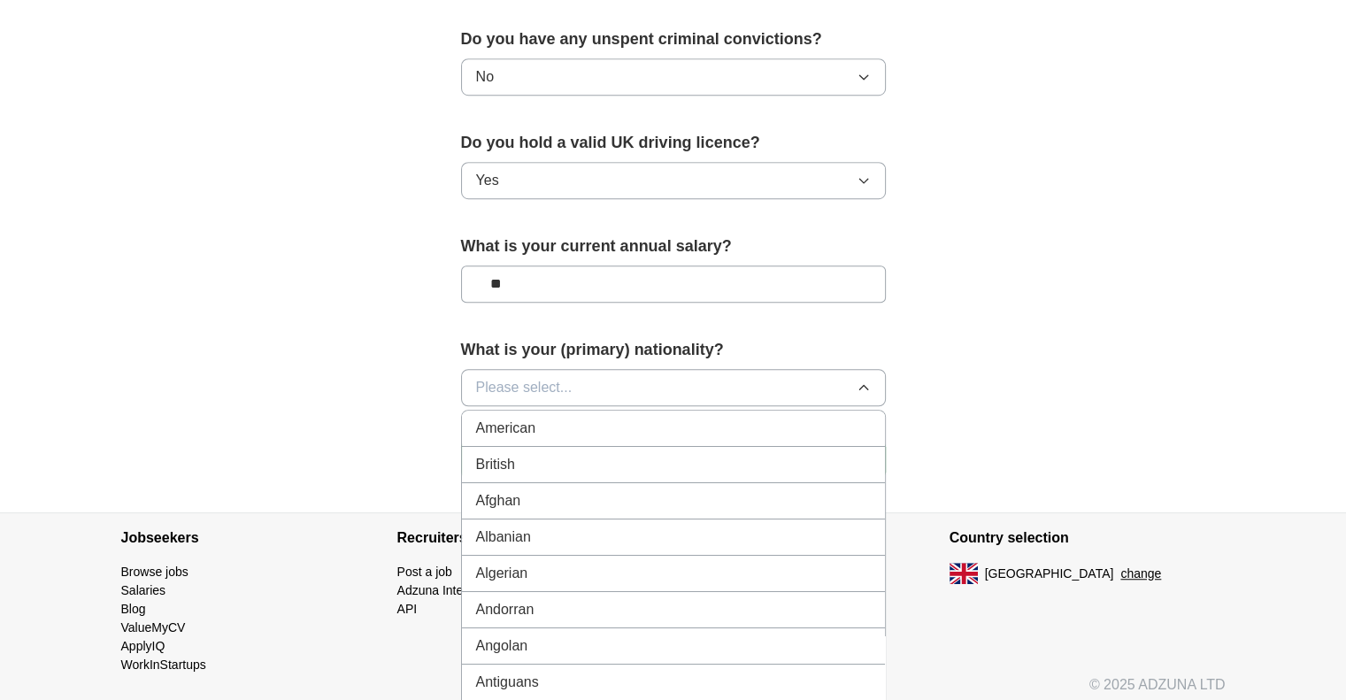
click at [548, 469] on div "British" at bounding box center [673, 464] width 395 height 21
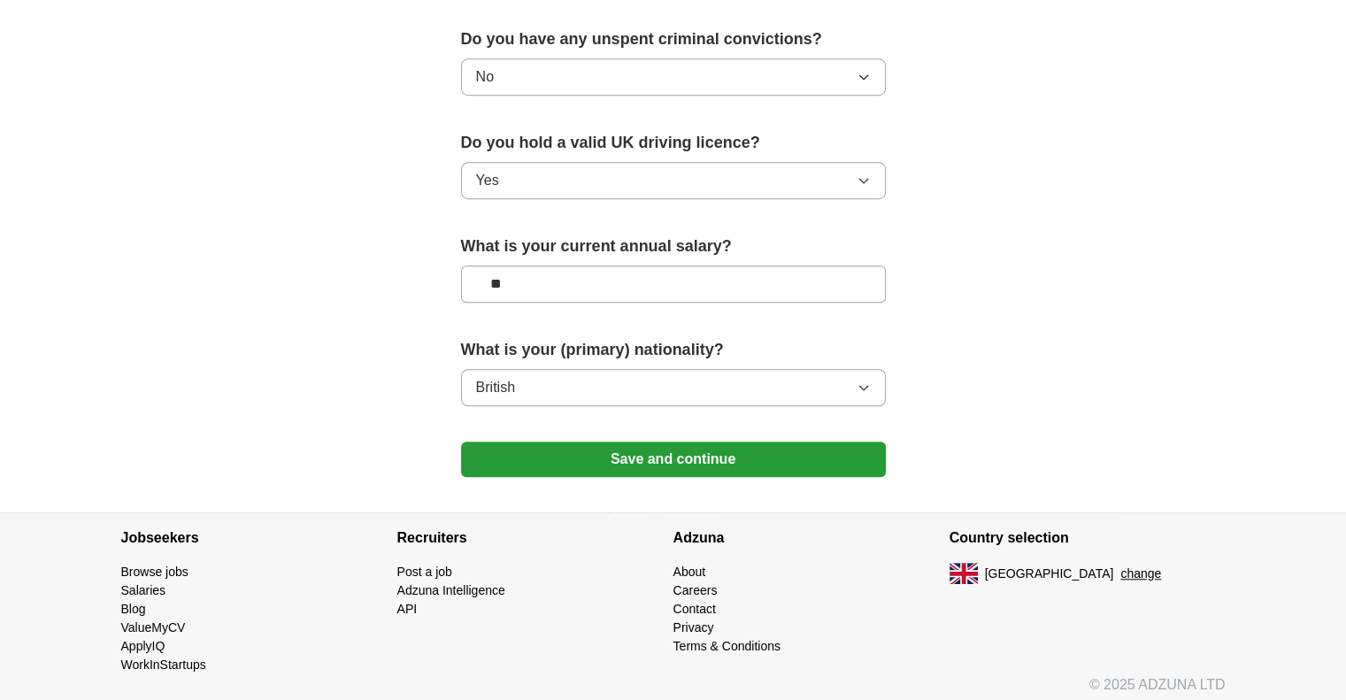
click at [619, 445] on button "Save and continue" at bounding box center [673, 459] width 425 height 35
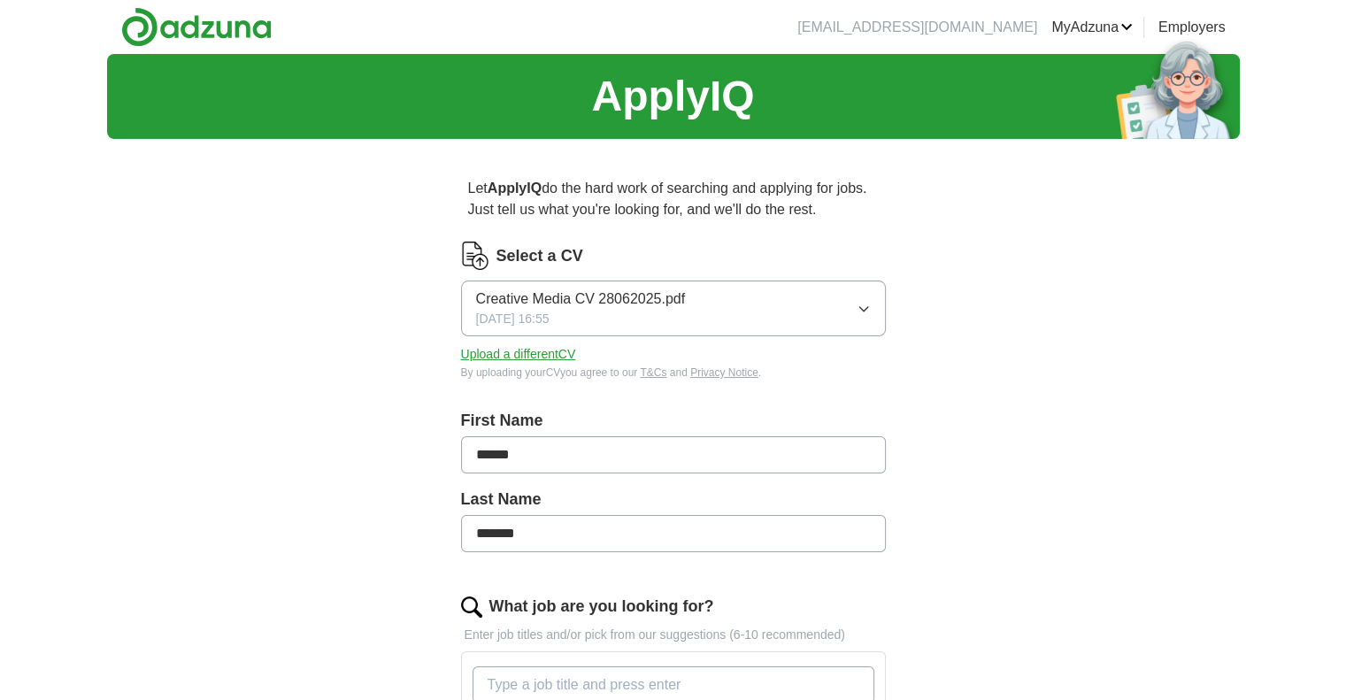
click at [842, 333] on button "Creative Media CV 28062025.pdf 21/08/2025, 16:55" at bounding box center [673, 309] width 425 height 56
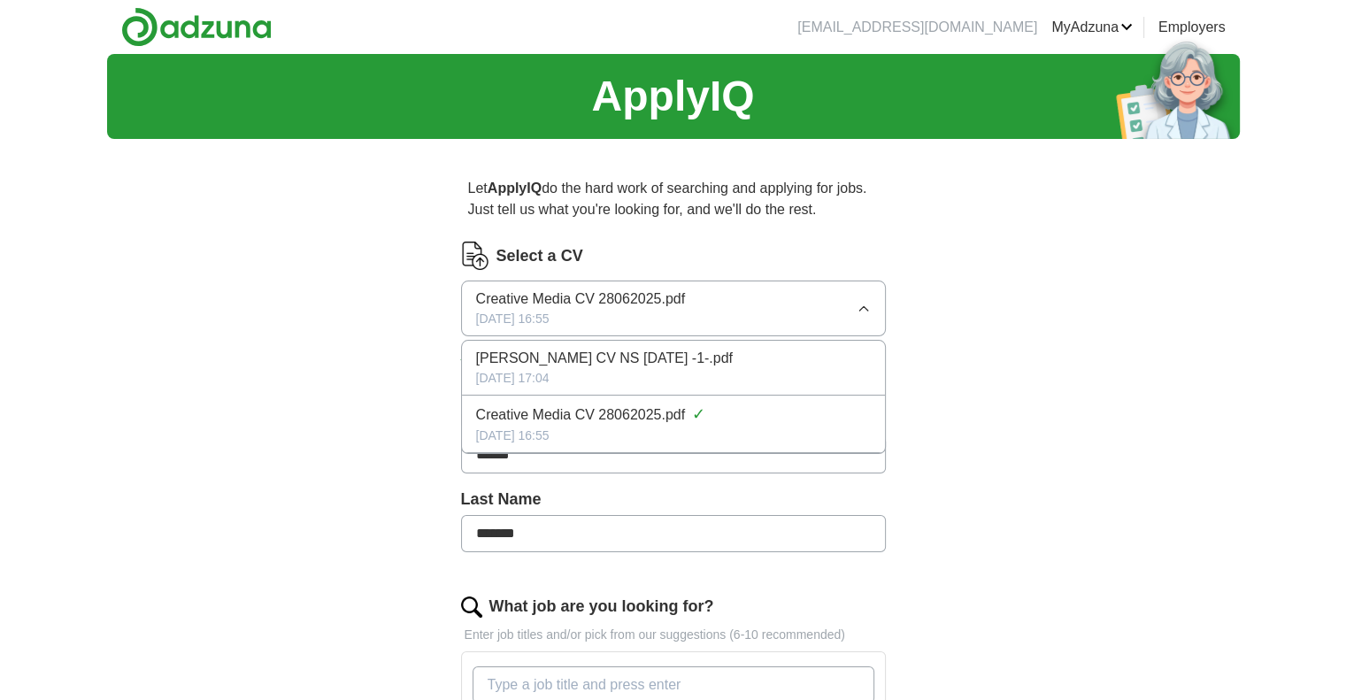
click at [851, 309] on button "Creative Media CV 28062025.pdf 21/08/2025, 16:55" at bounding box center [673, 309] width 425 height 56
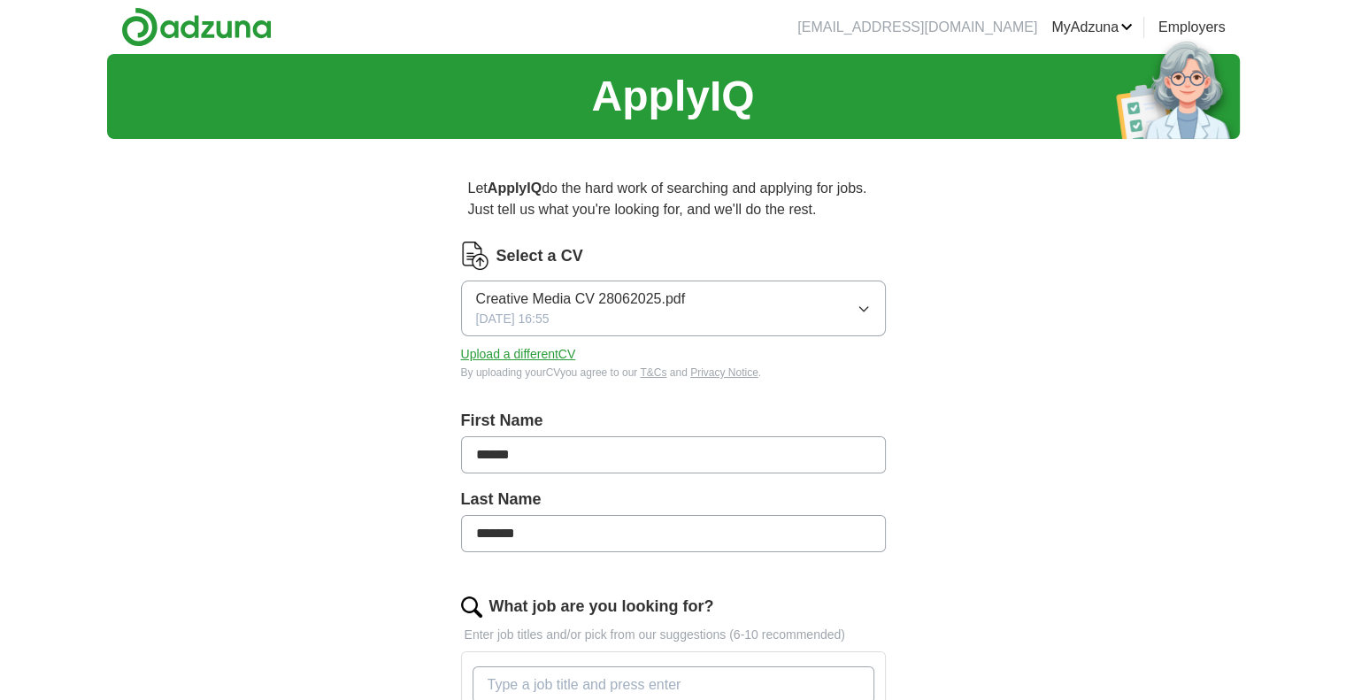
click at [851, 309] on button "Creative Media CV 28062025.pdf 21/08/2025, 16:55" at bounding box center [673, 309] width 425 height 56
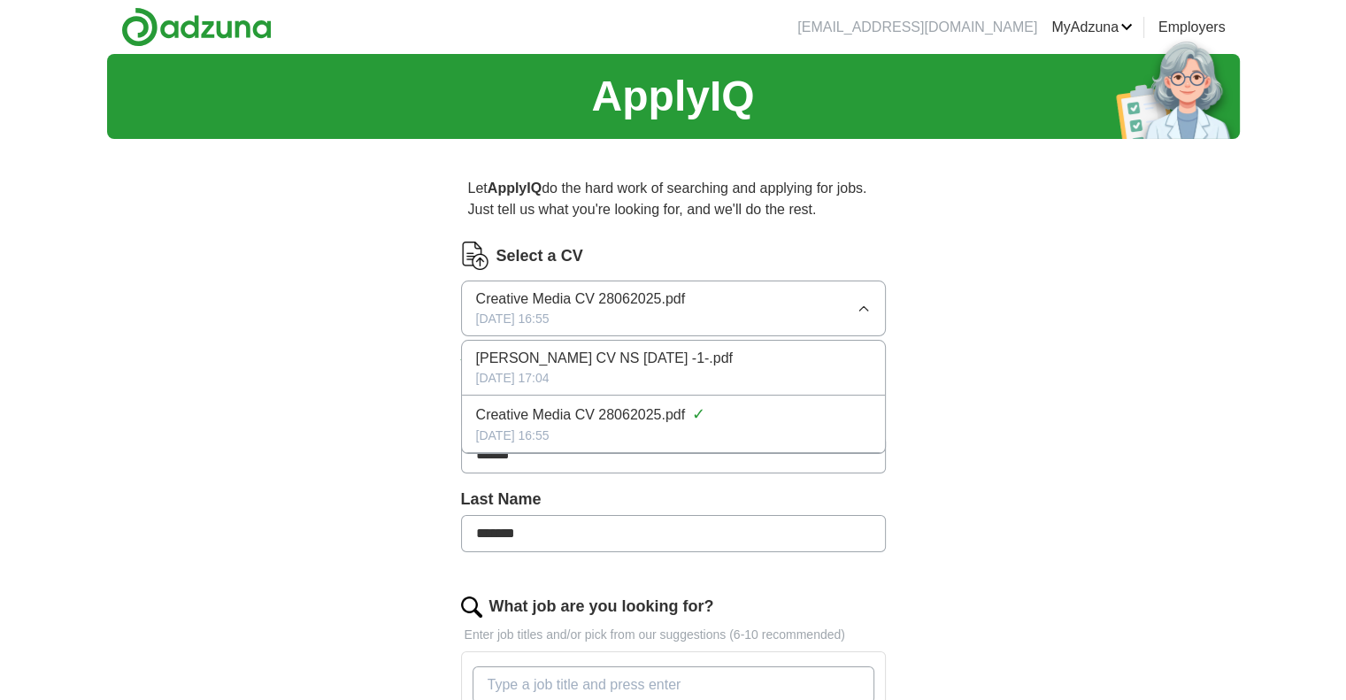
click at [851, 309] on button "Creative Media CV 28062025.pdf 21/08/2025, 16:55" at bounding box center [673, 309] width 425 height 56
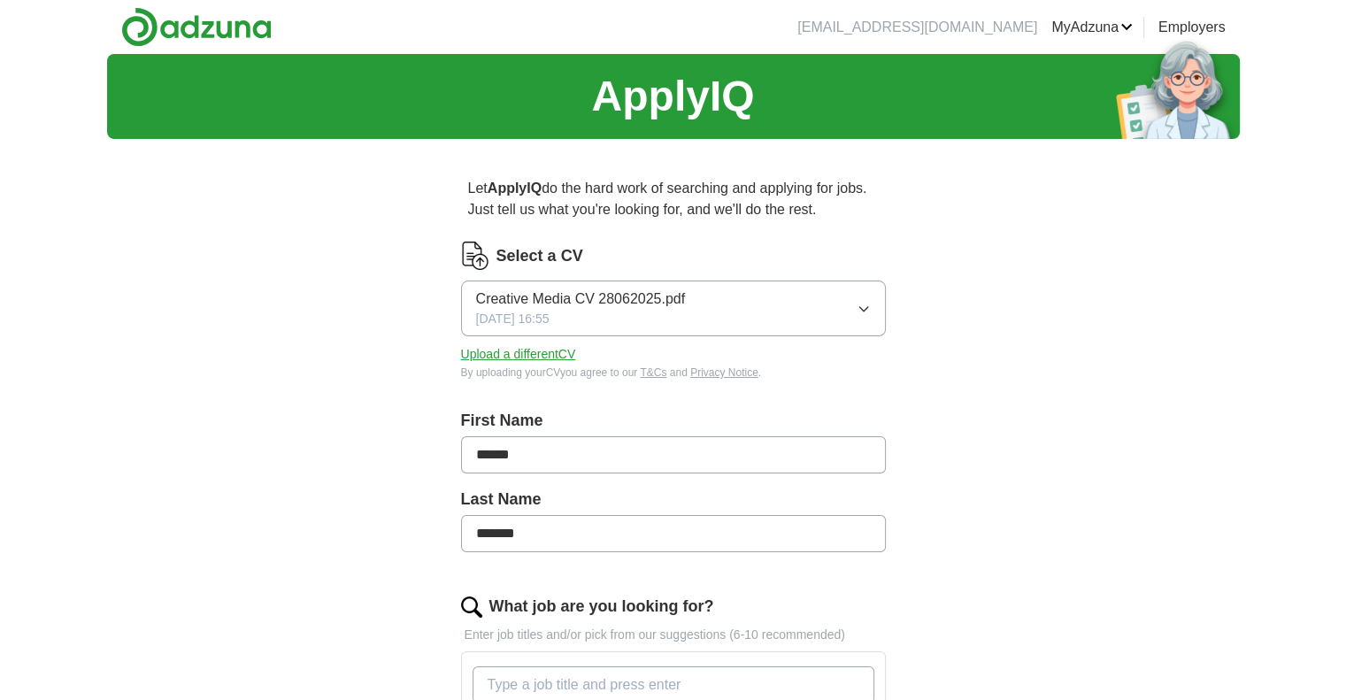
click at [851, 309] on button "Creative Media CV 28062025.pdf 21/08/2025, 16:55" at bounding box center [673, 309] width 425 height 56
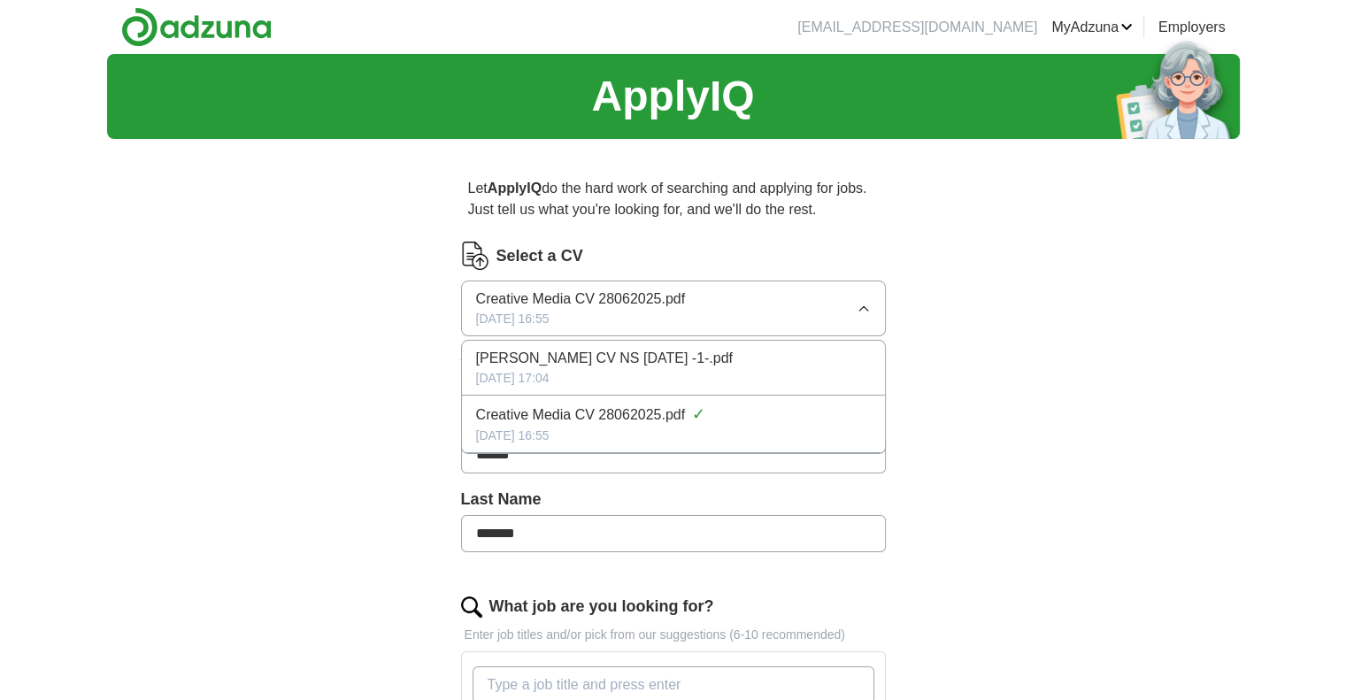
click at [802, 357] on div "Maisie Condron CV NS April 2025 -1-.pdf" at bounding box center [673, 358] width 395 height 21
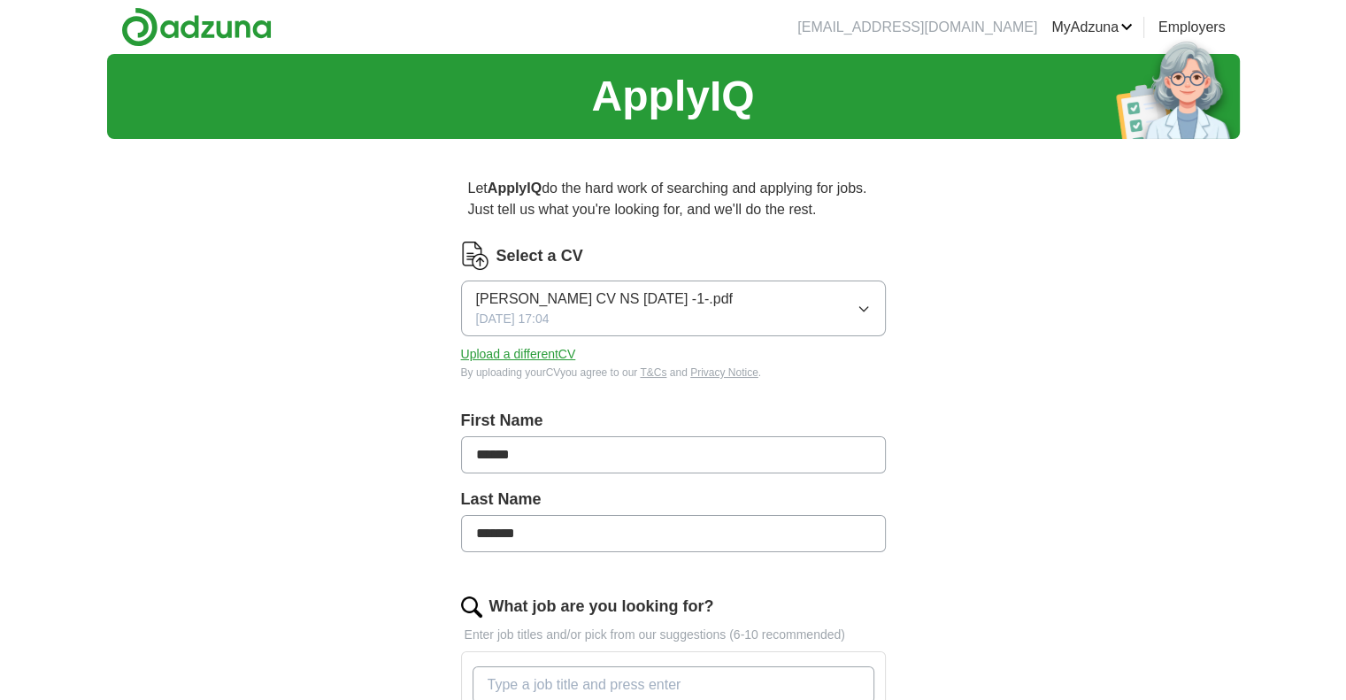
click at [744, 297] on button "Maisie Condron CV NS April 2025 -1-.pdf 21/08/2025, 17:04" at bounding box center [673, 309] width 425 height 56
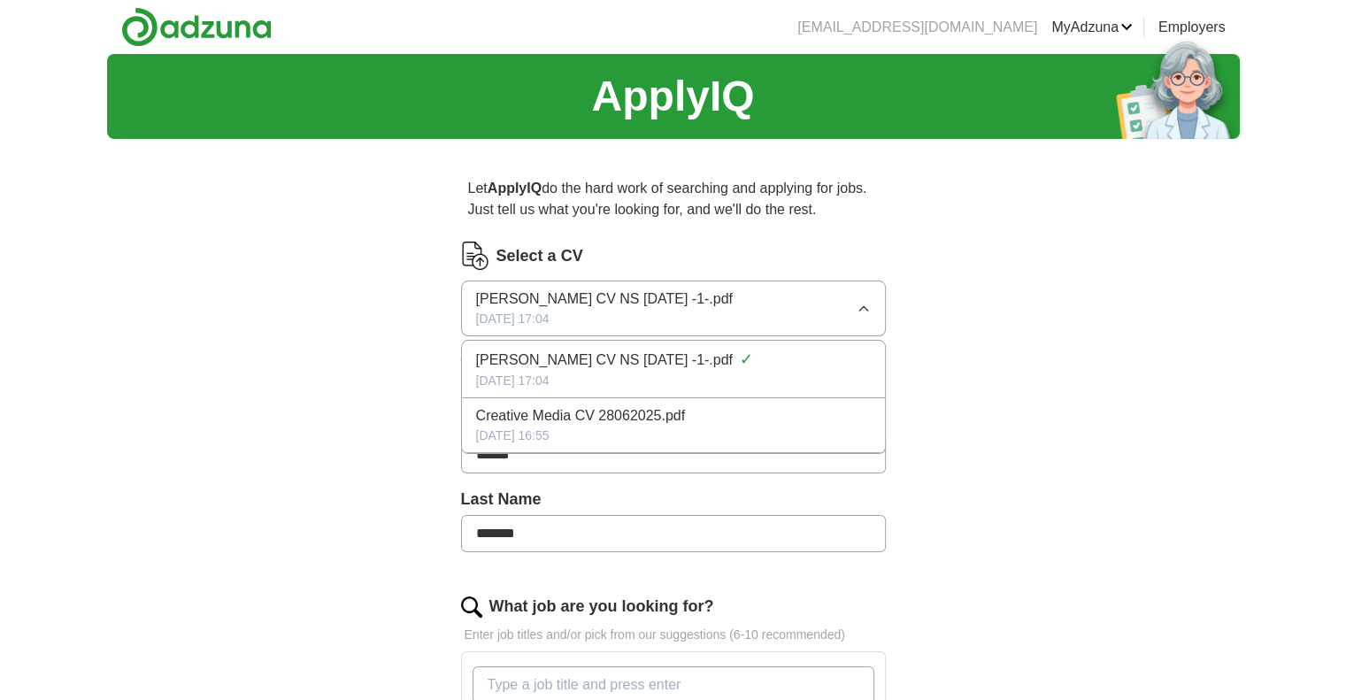
click at [623, 417] on span "Creative Media CV 28062025.pdf" at bounding box center [581, 415] width 210 height 21
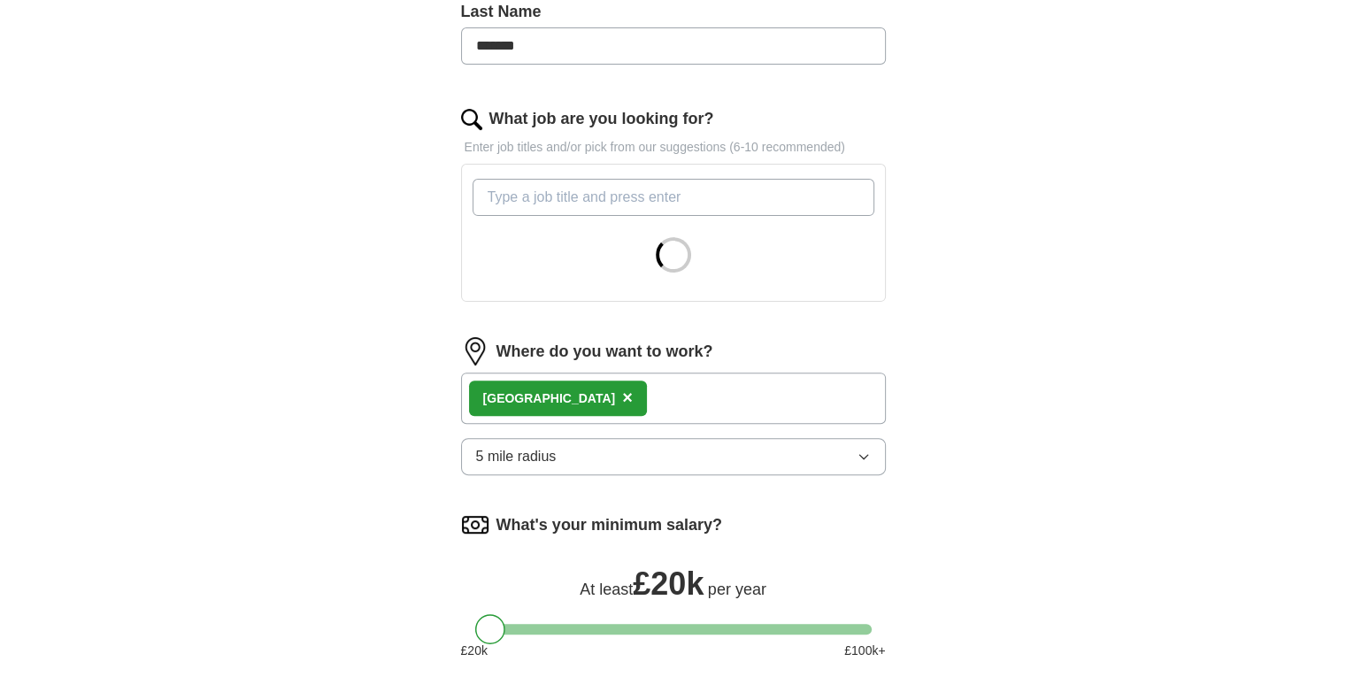
scroll to position [804, 0]
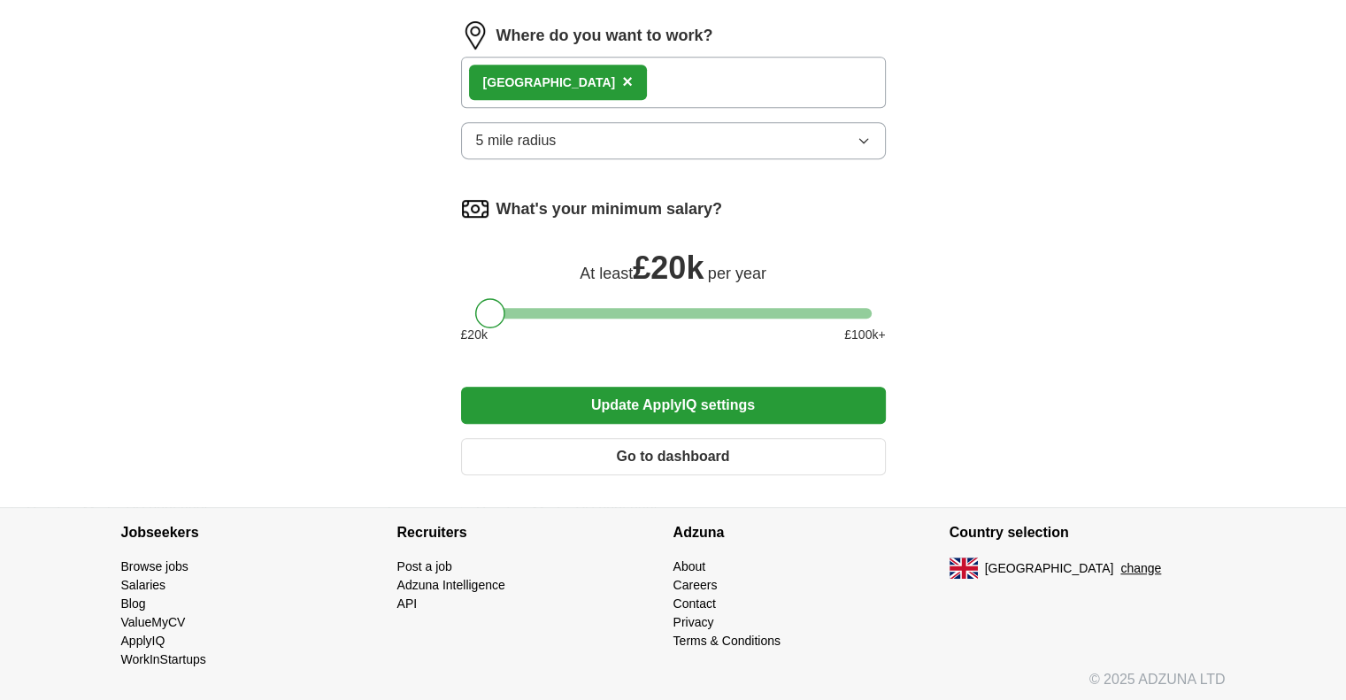
click at [659, 407] on button "Update ApplyIQ settings" at bounding box center [673, 405] width 425 height 37
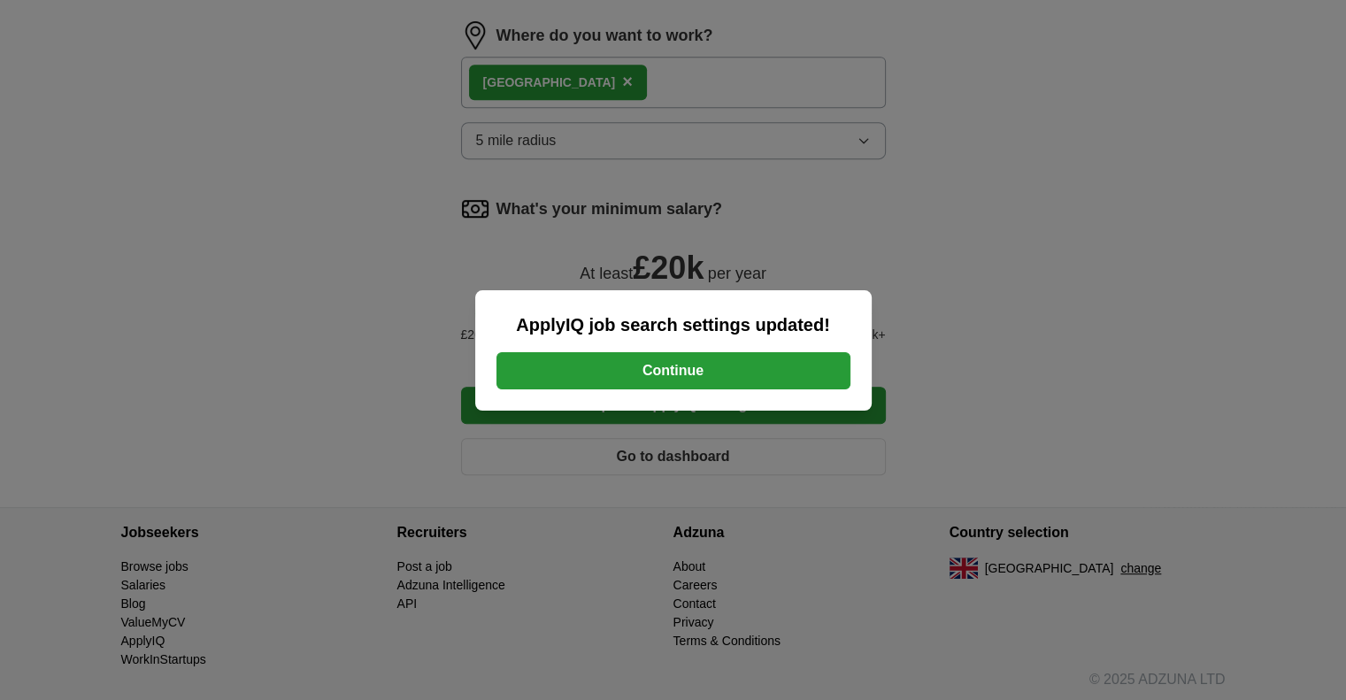
click at [684, 380] on button "Continue" at bounding box center [674, 370] width 354 height 37
